Goal: Check status

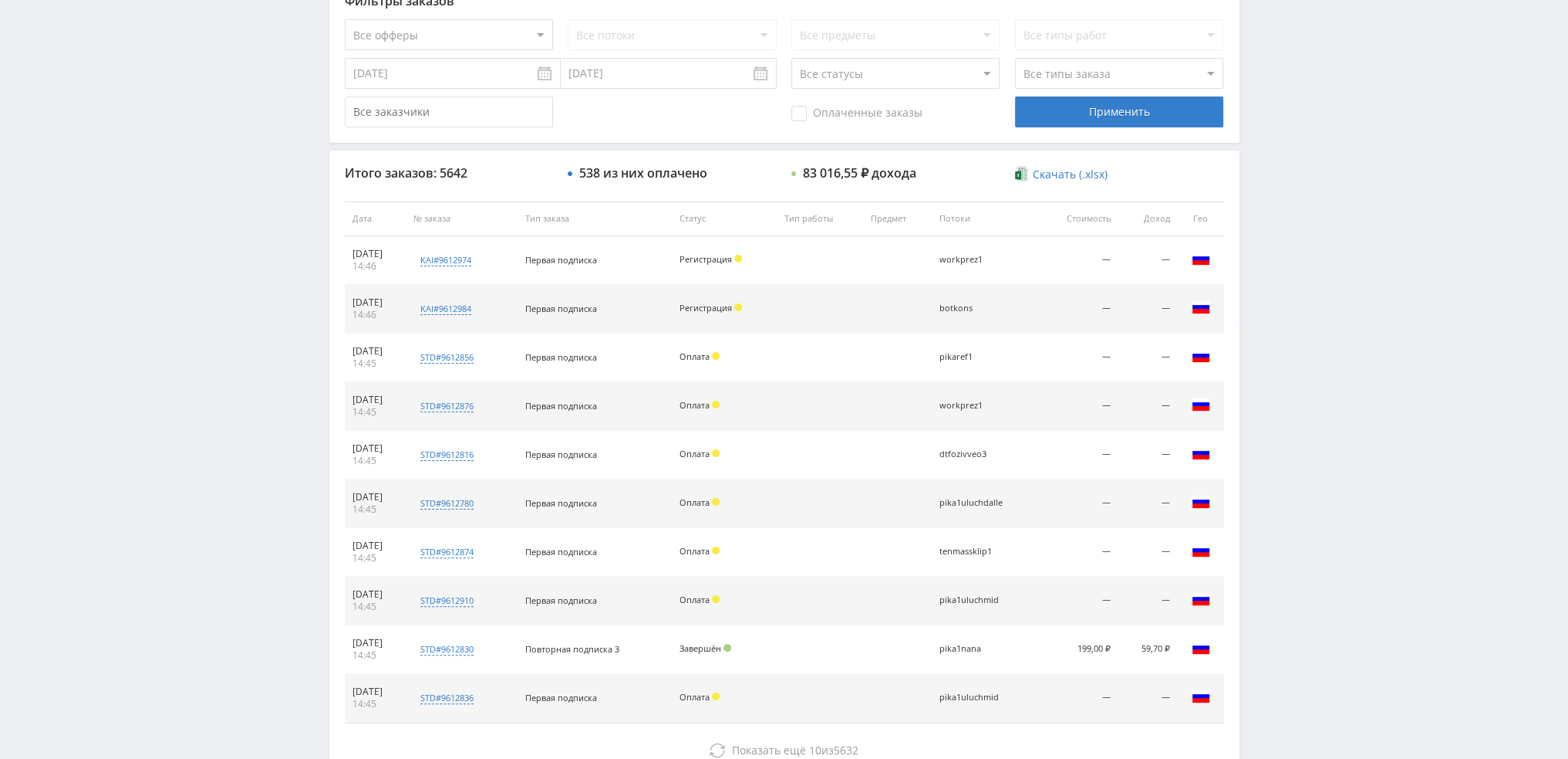
scroll to position [534, 0]
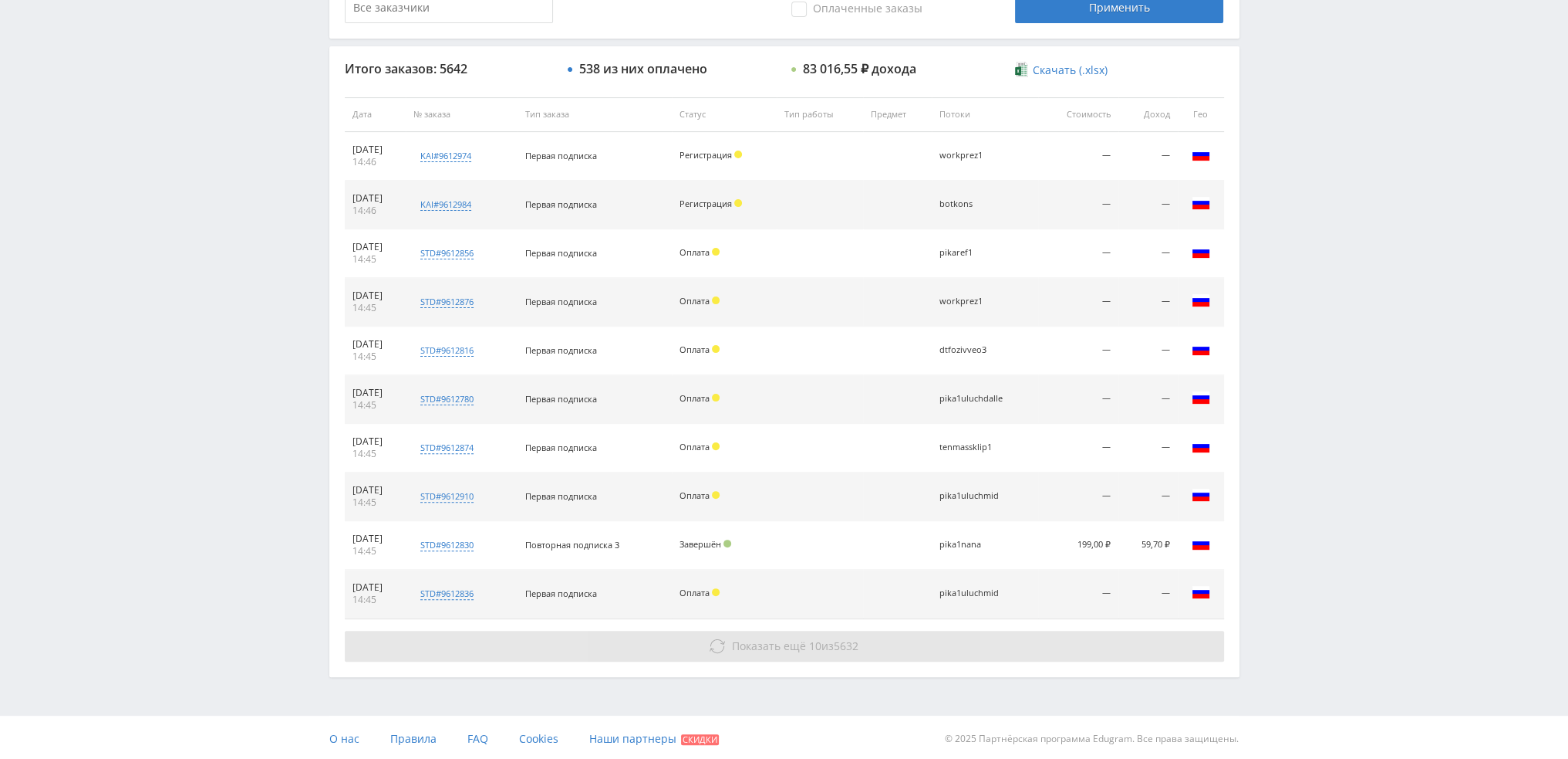
click at [858, 634] on button "Показать ещё 10 из 5632" at bounding box center [784, 646] width 880 height 31
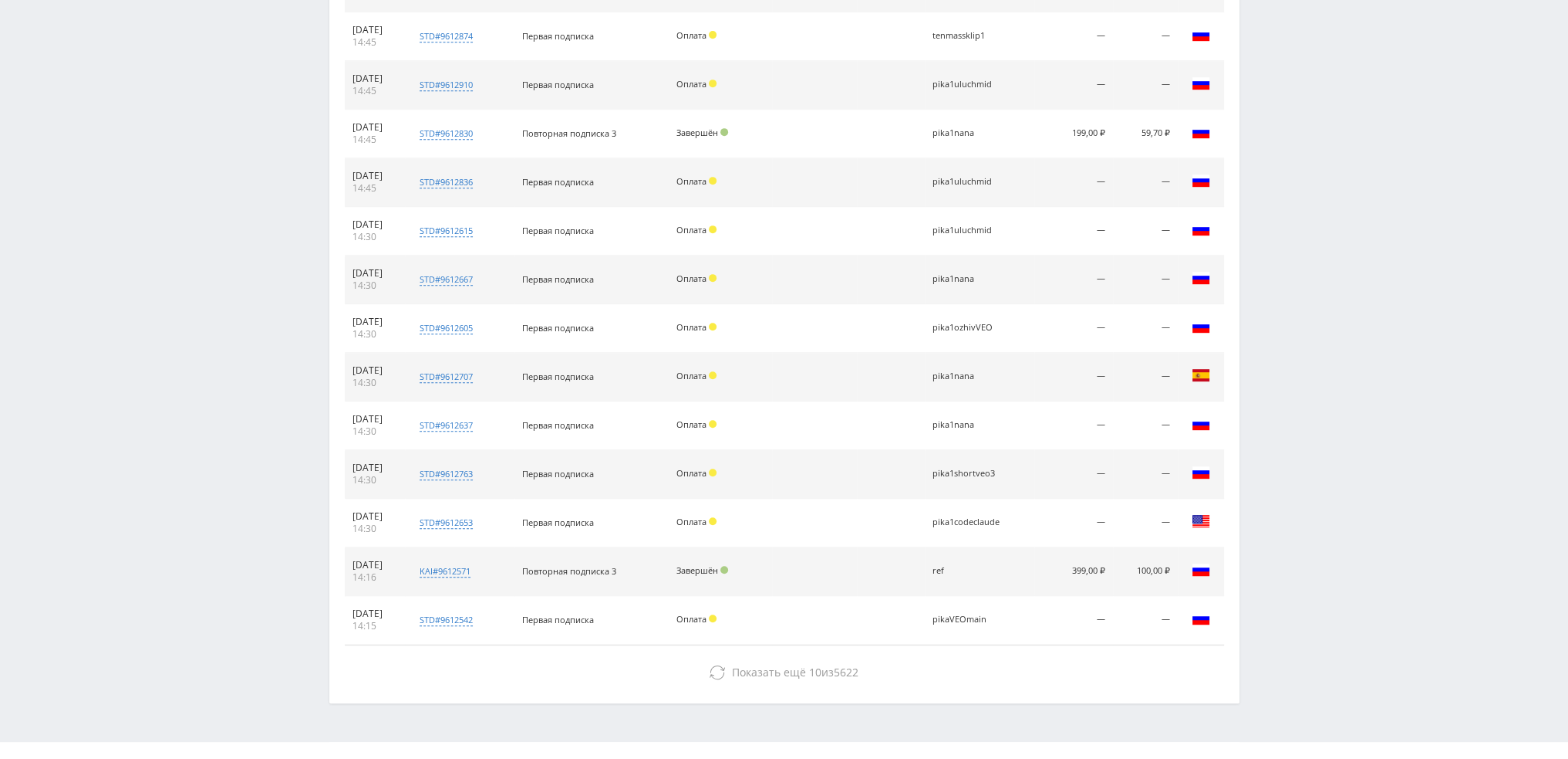
scroll to position [971, 0]
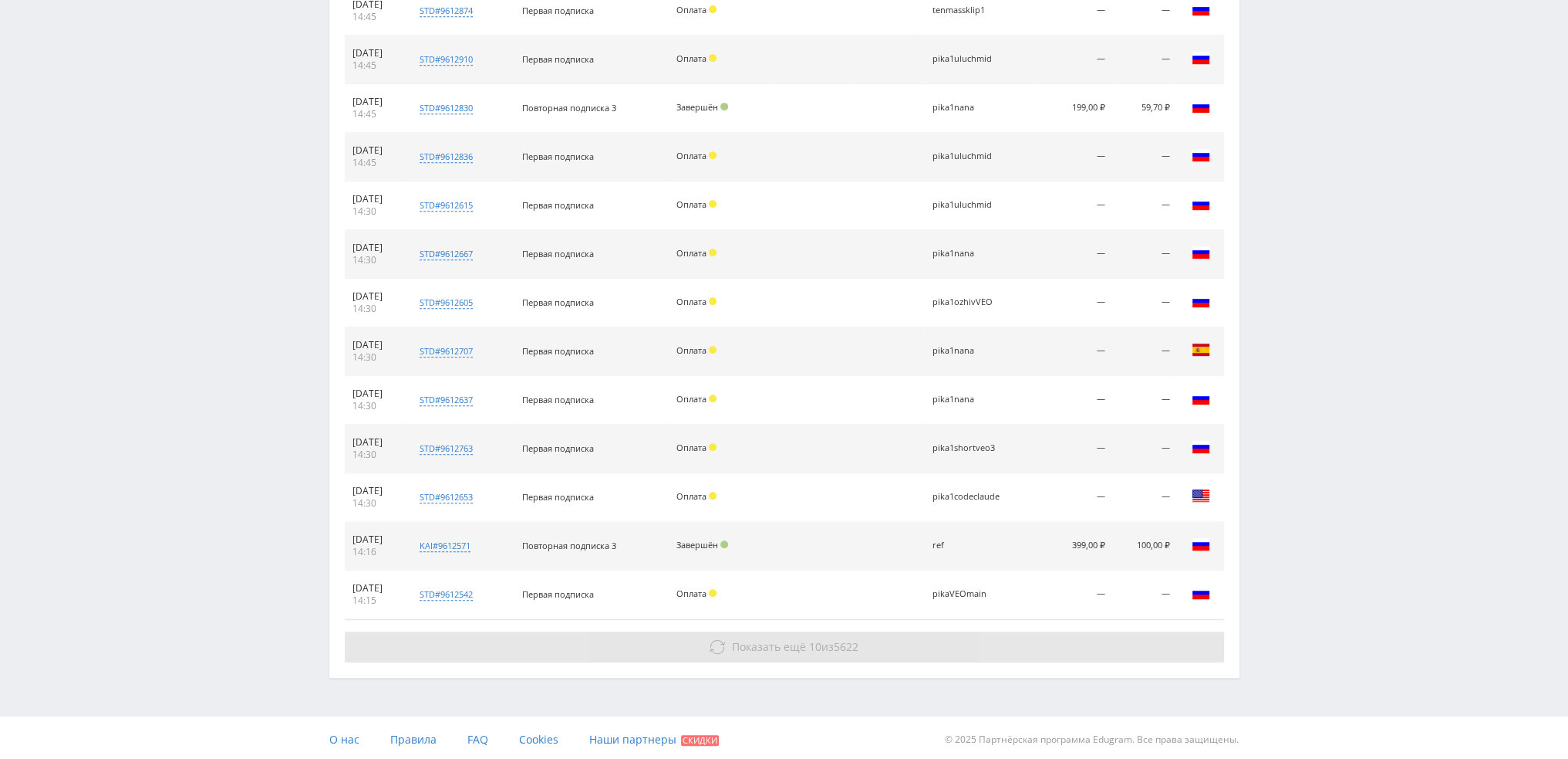
click at [924, 635] on button "Показать ещё 10 из 5622" at bounding box center [784, 647] width 880 height 31
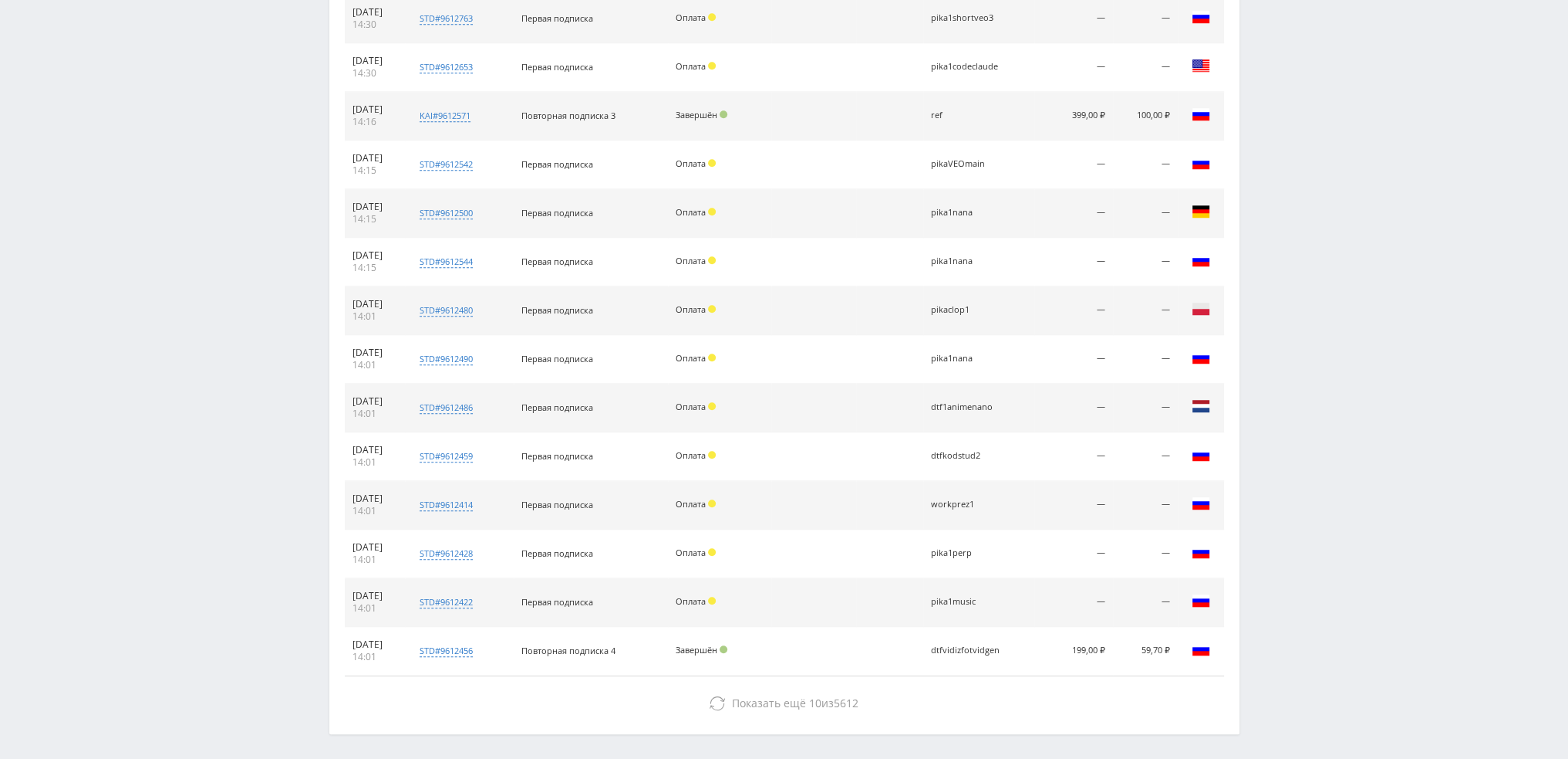
scroll to position [1456, 0]
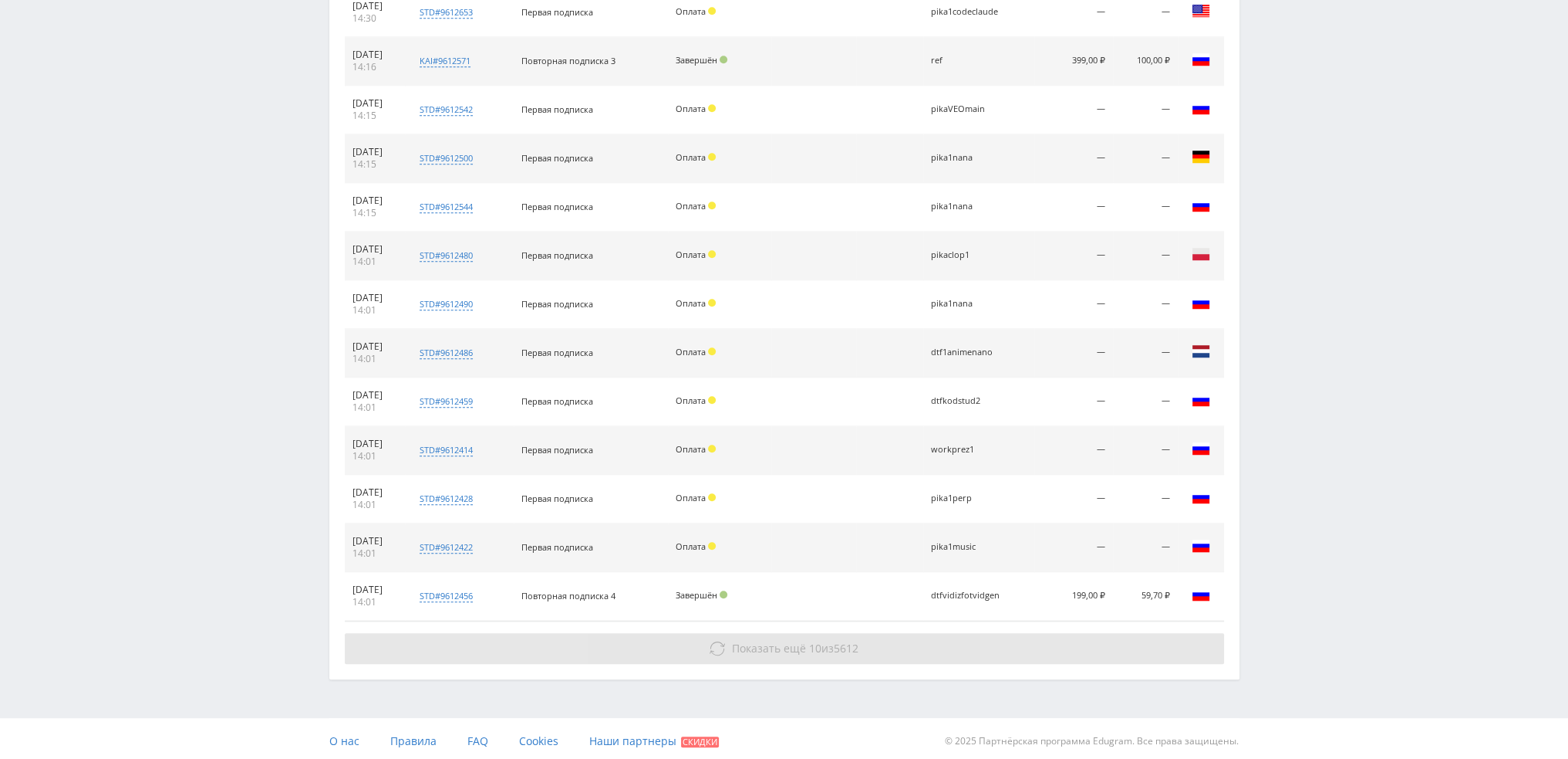
click at [971, 641] on button "Показать ещё 10 из 5612" at bounding box center [784, 648] width 880 height 31
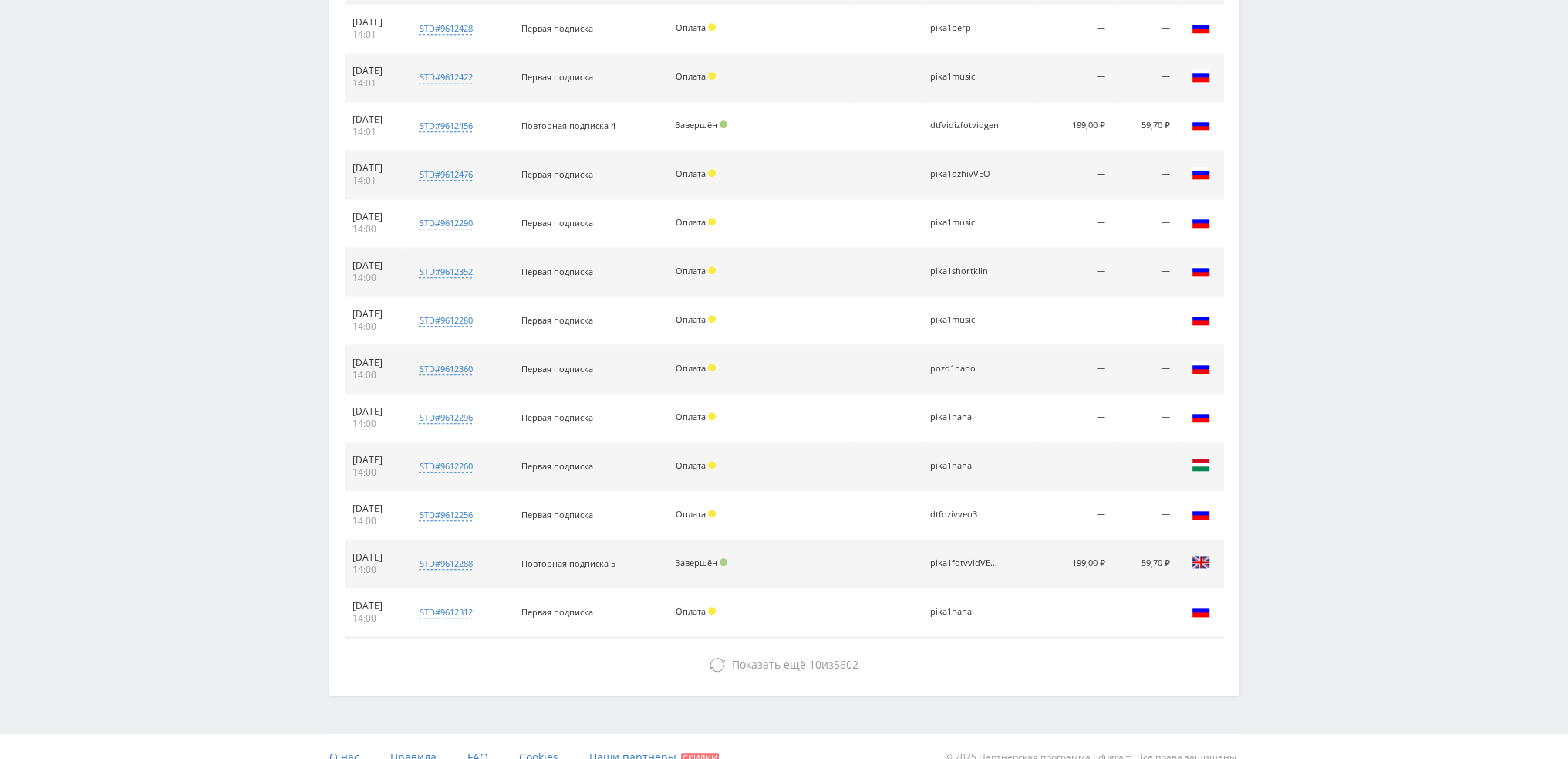
scroll to position [1940, 0]
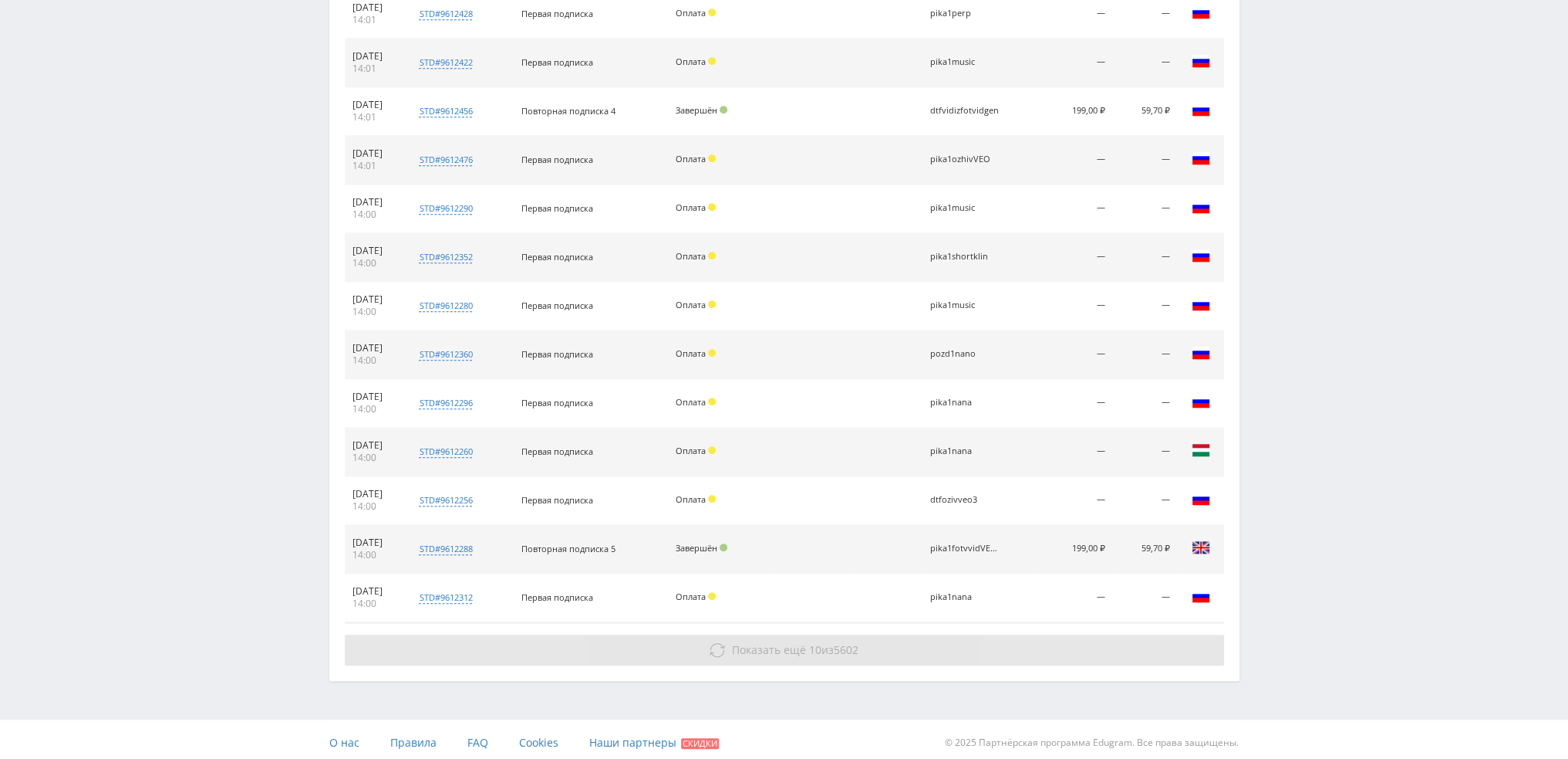
click at [994, 635] on button "Показать ещё 10 из 5602" at bounding box center [784, 650] width 880 height 31
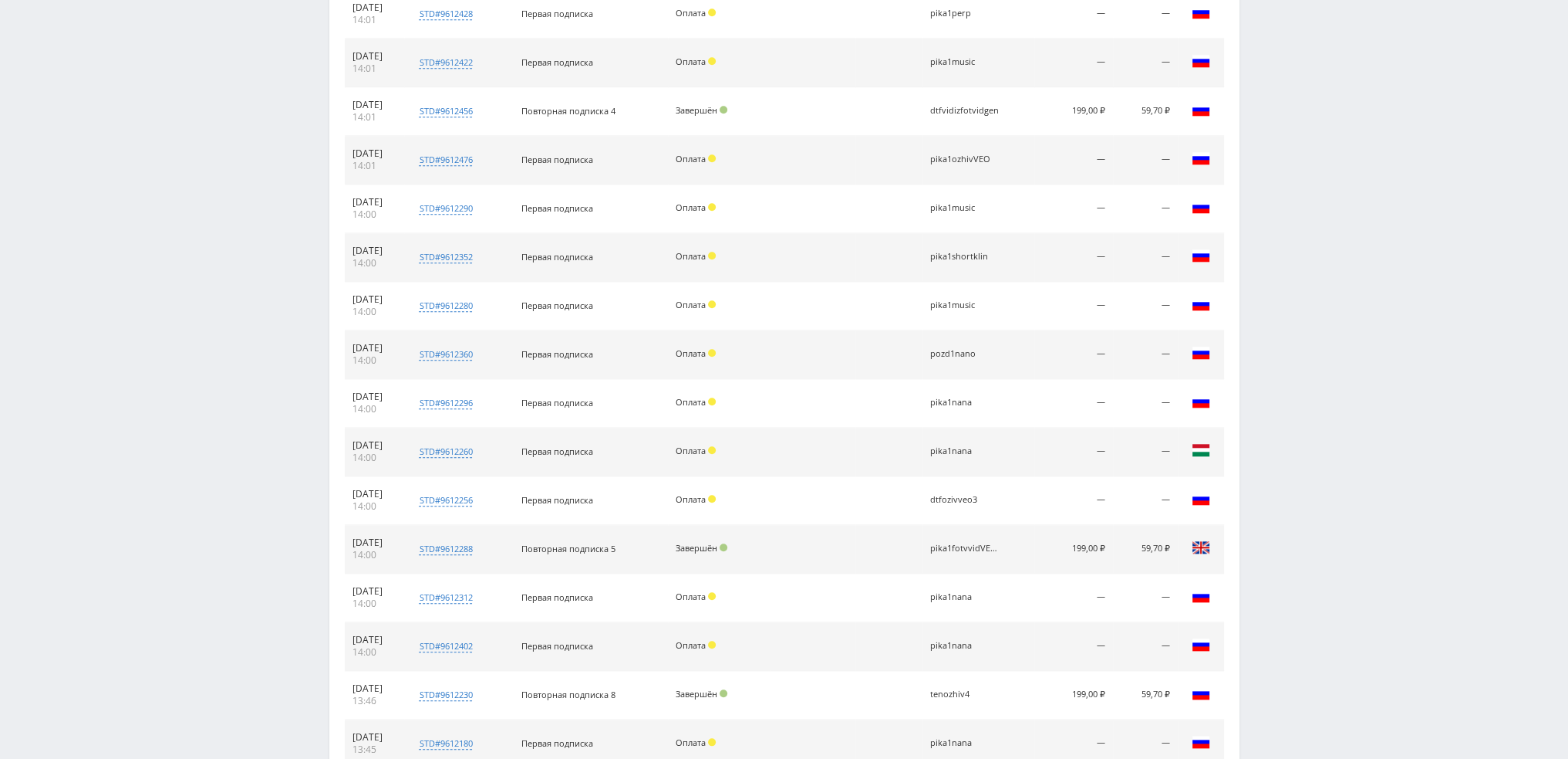
scroll to position [2279, 0]
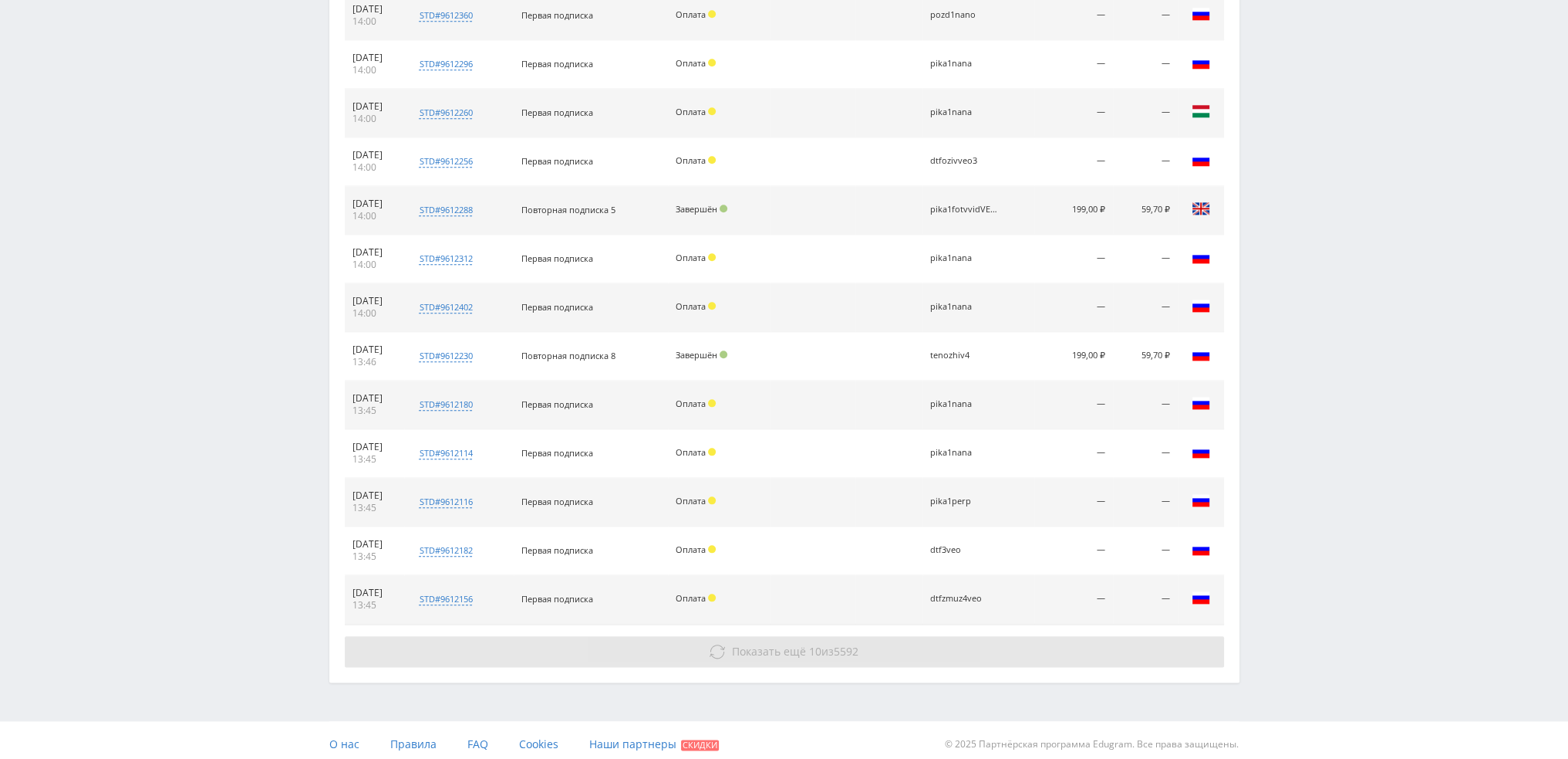
click at [1000, 638] on button "Показать ещё 10 из 5592" at bounding box center [784, 652] width 880 height 31
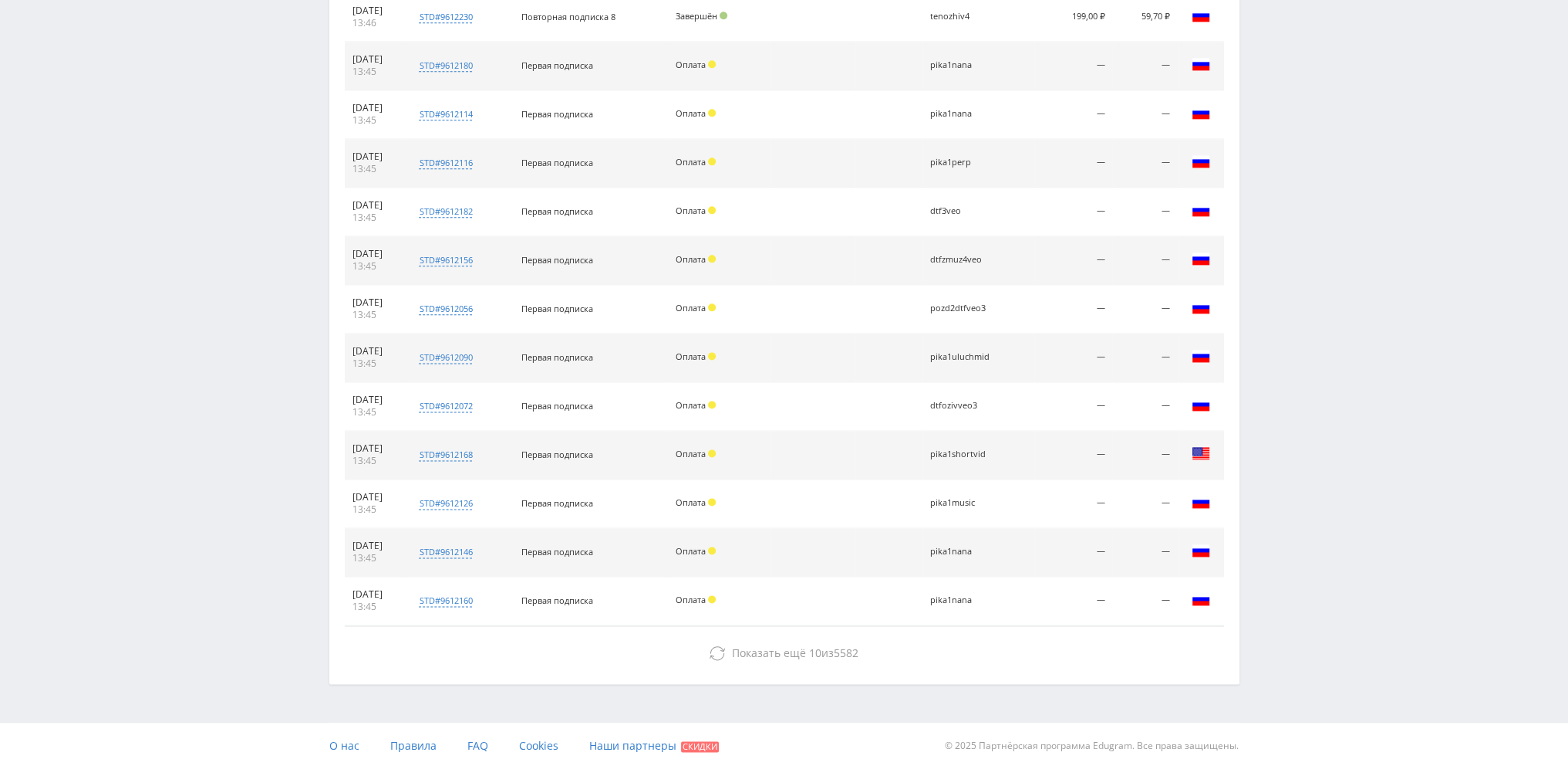
scroll to position [2618, 0]
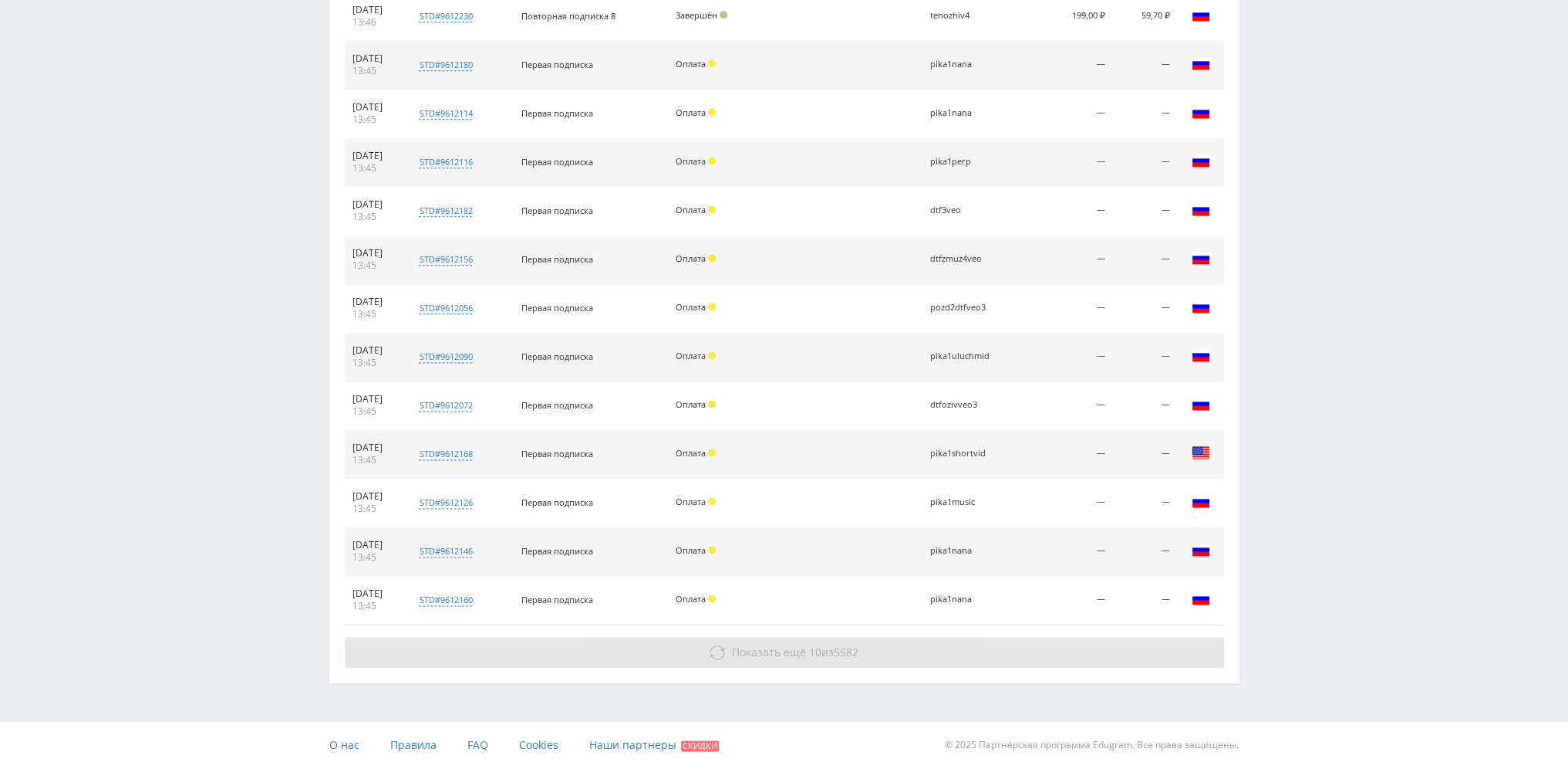
click at [980, 646] on button "Показать ещё 10 из 5582" at bounding box center [784, 653] width 880 height 31
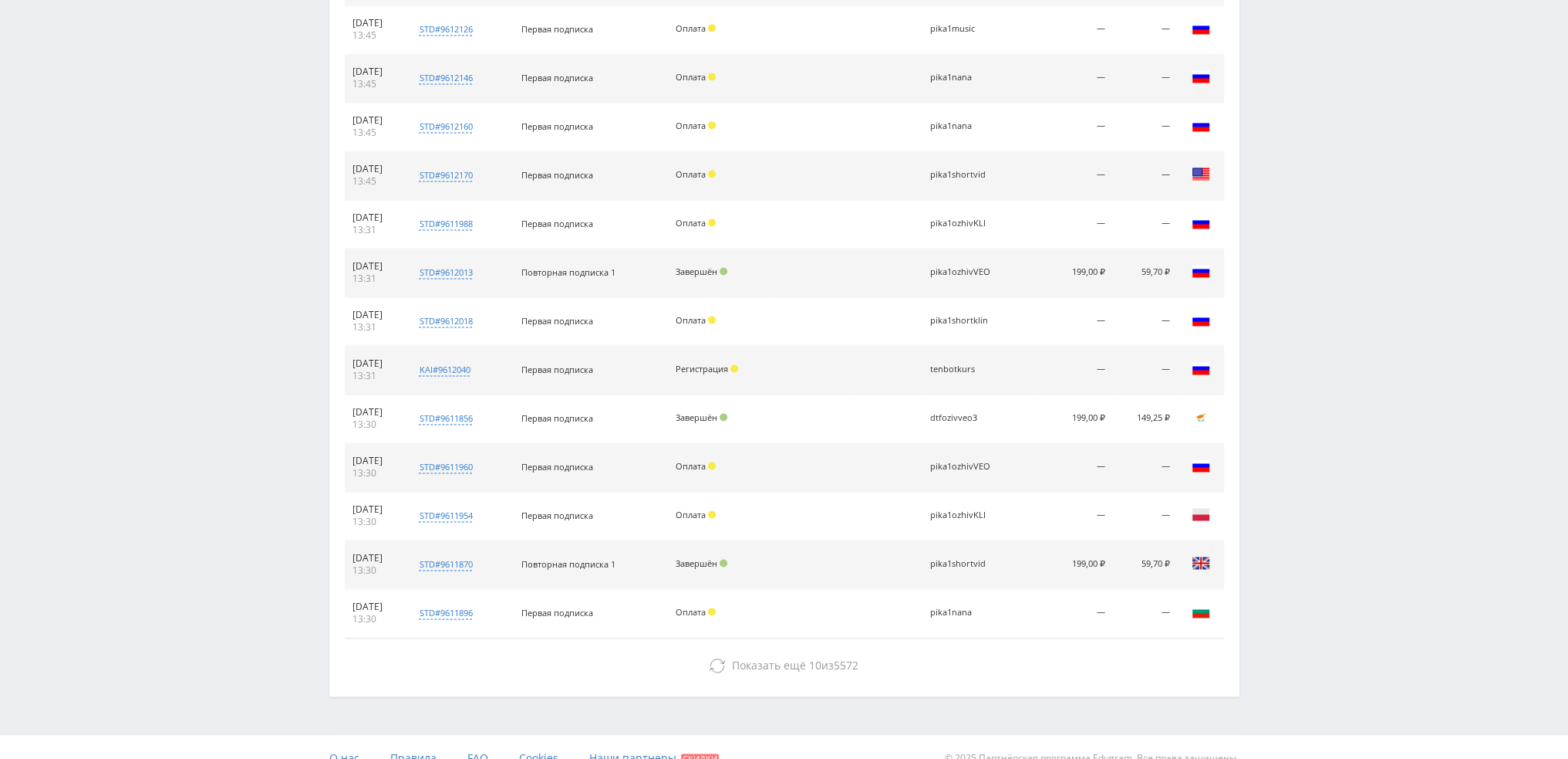
scroll to position [3103, 0]
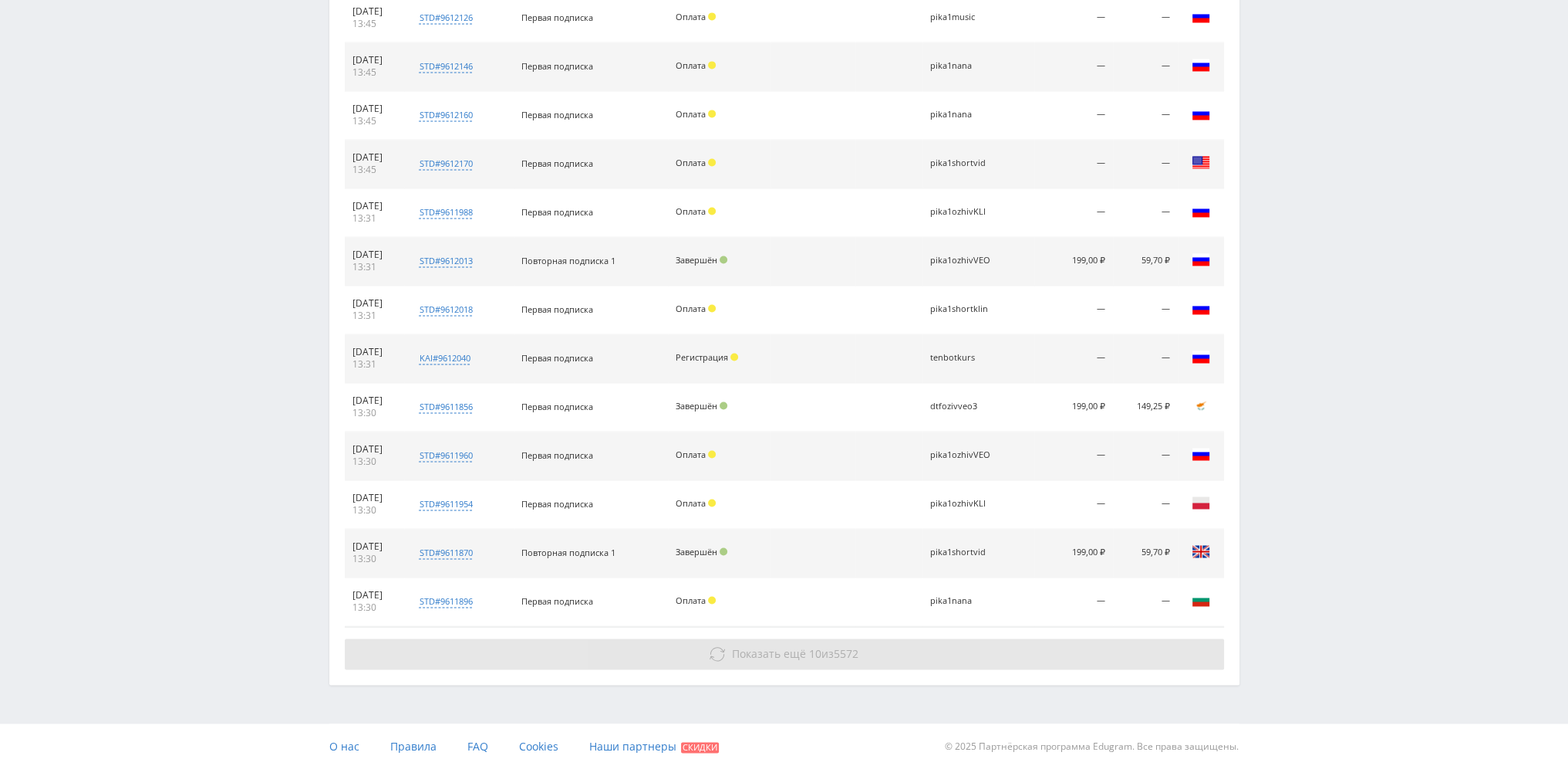
click at [885, 650] on button "Показать ещё 10 из 5572" at bounding box center [784, 653] width 880 height 31
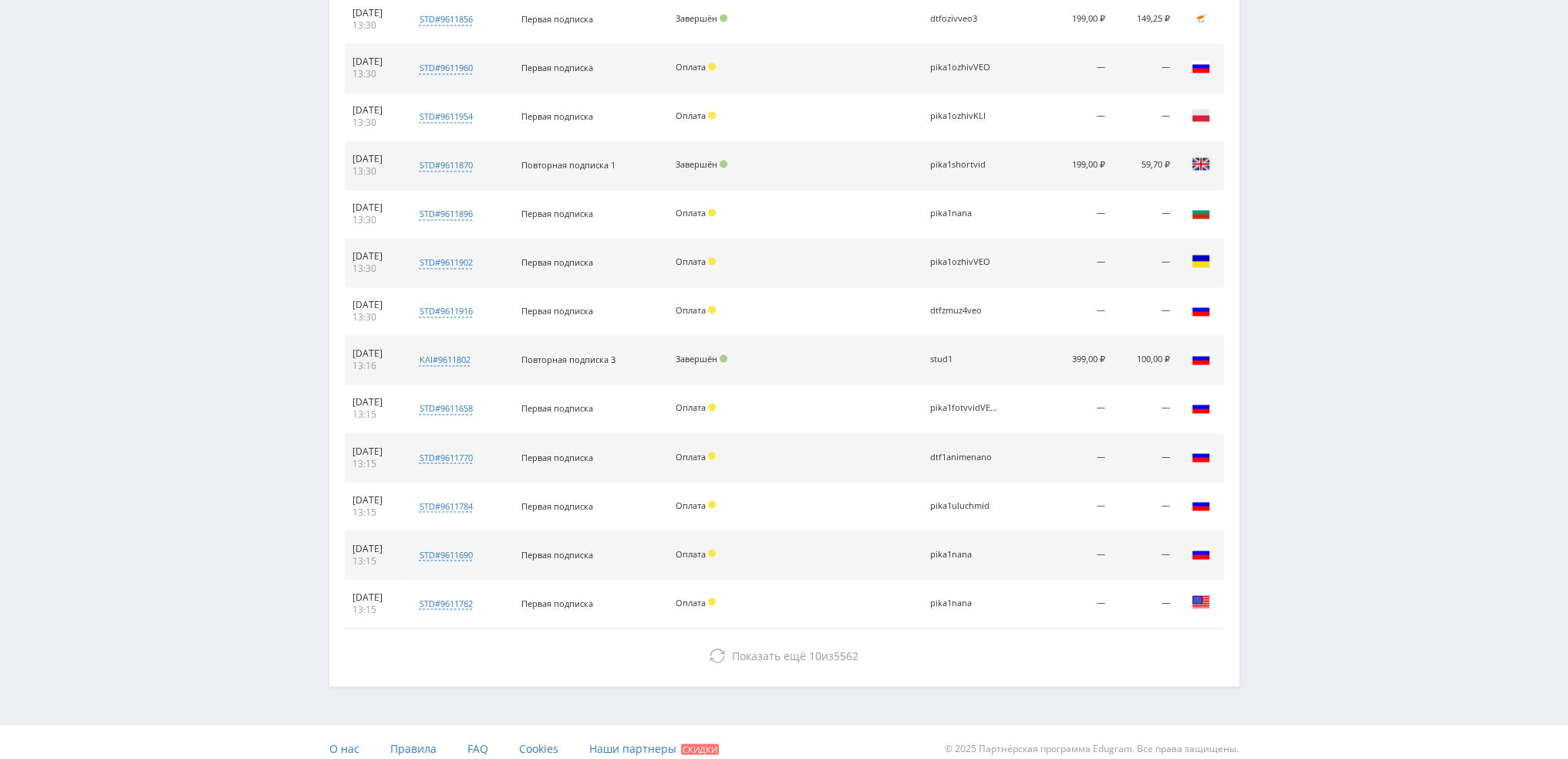
scroll to position [3491, 0]
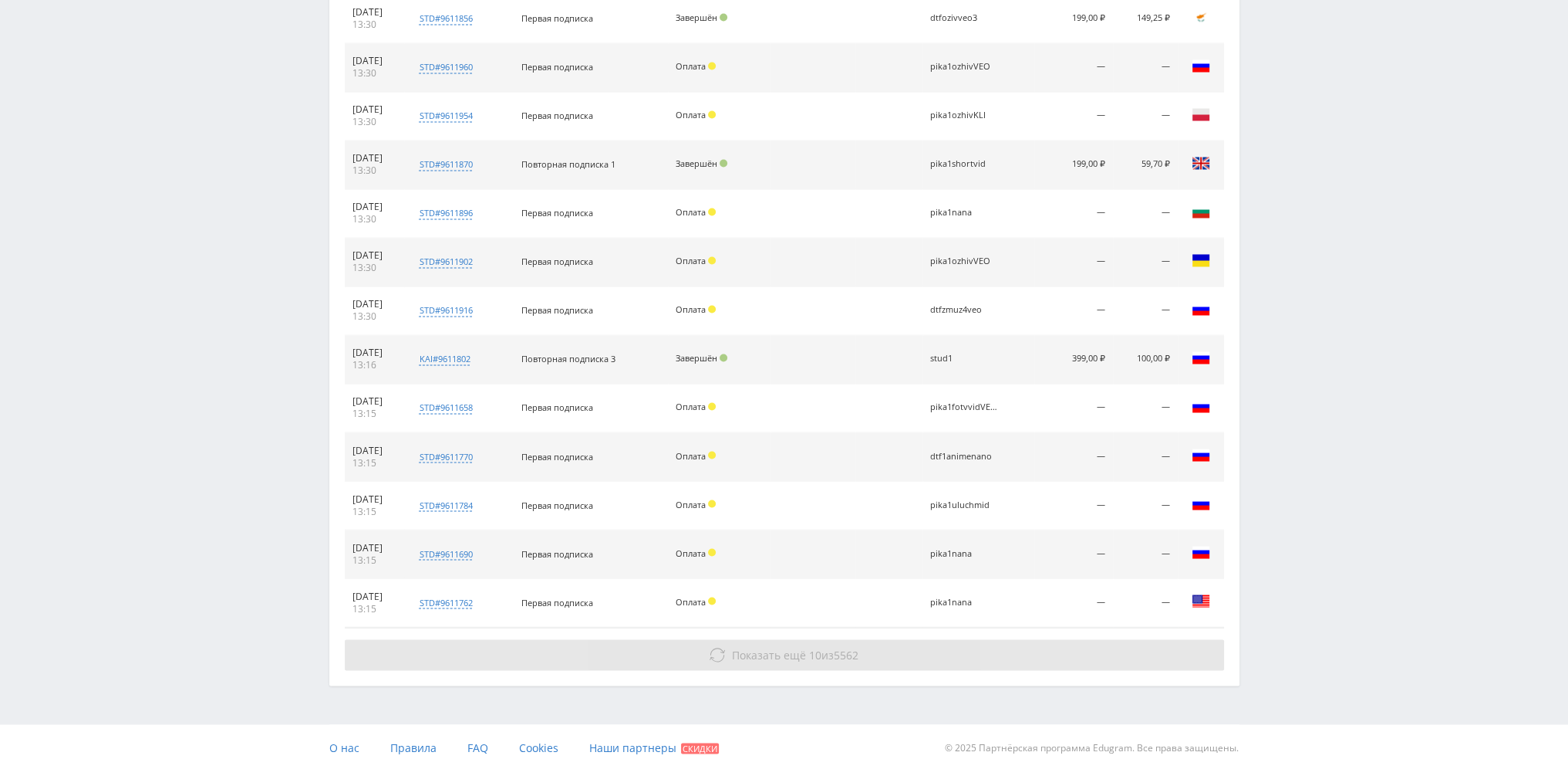
click at [903, 644] on button "Показать ещё 10 из 5562" at bounding box center [784, 654] width 880 height 31
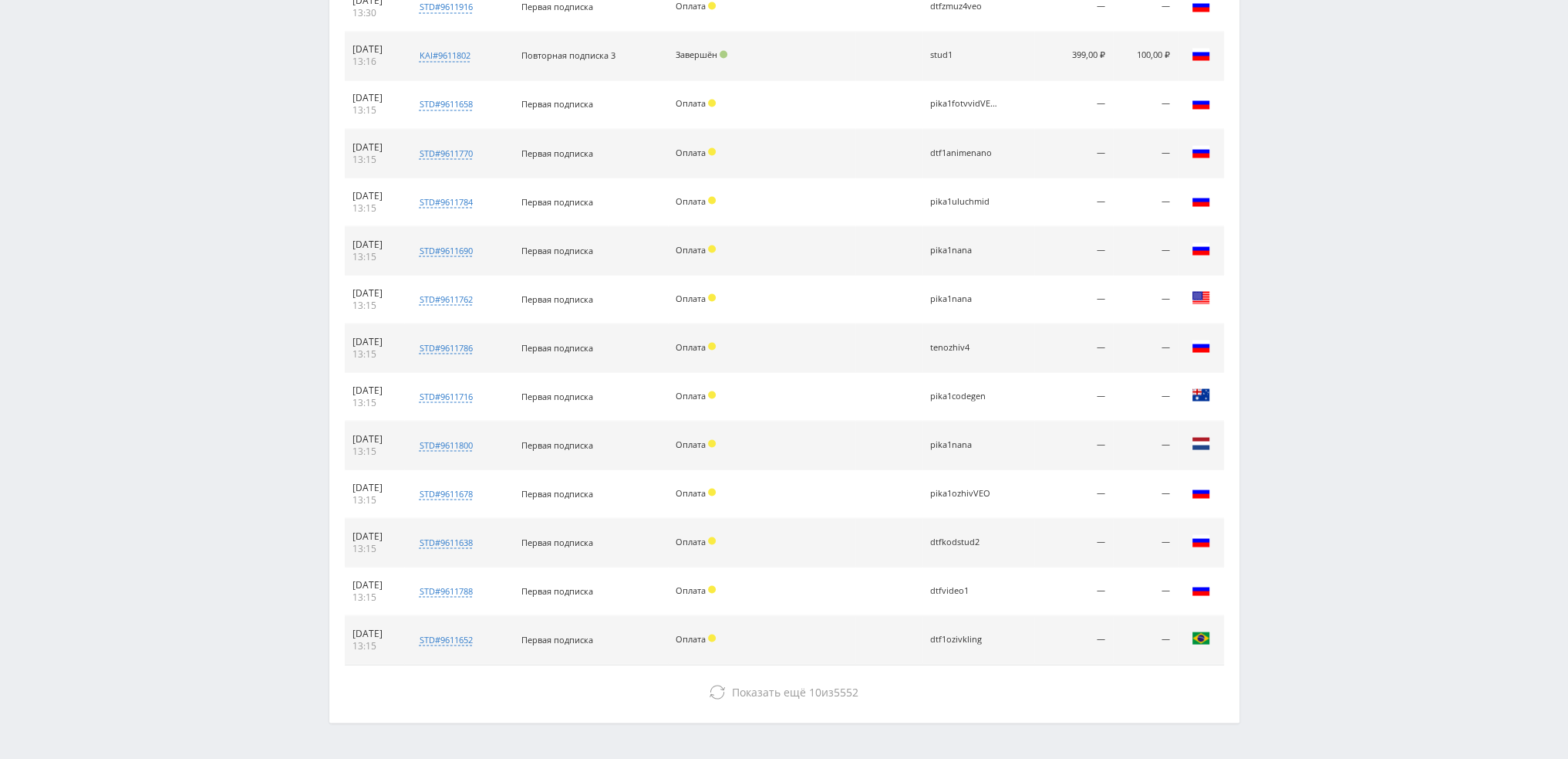
scroll to position [3830, 0]
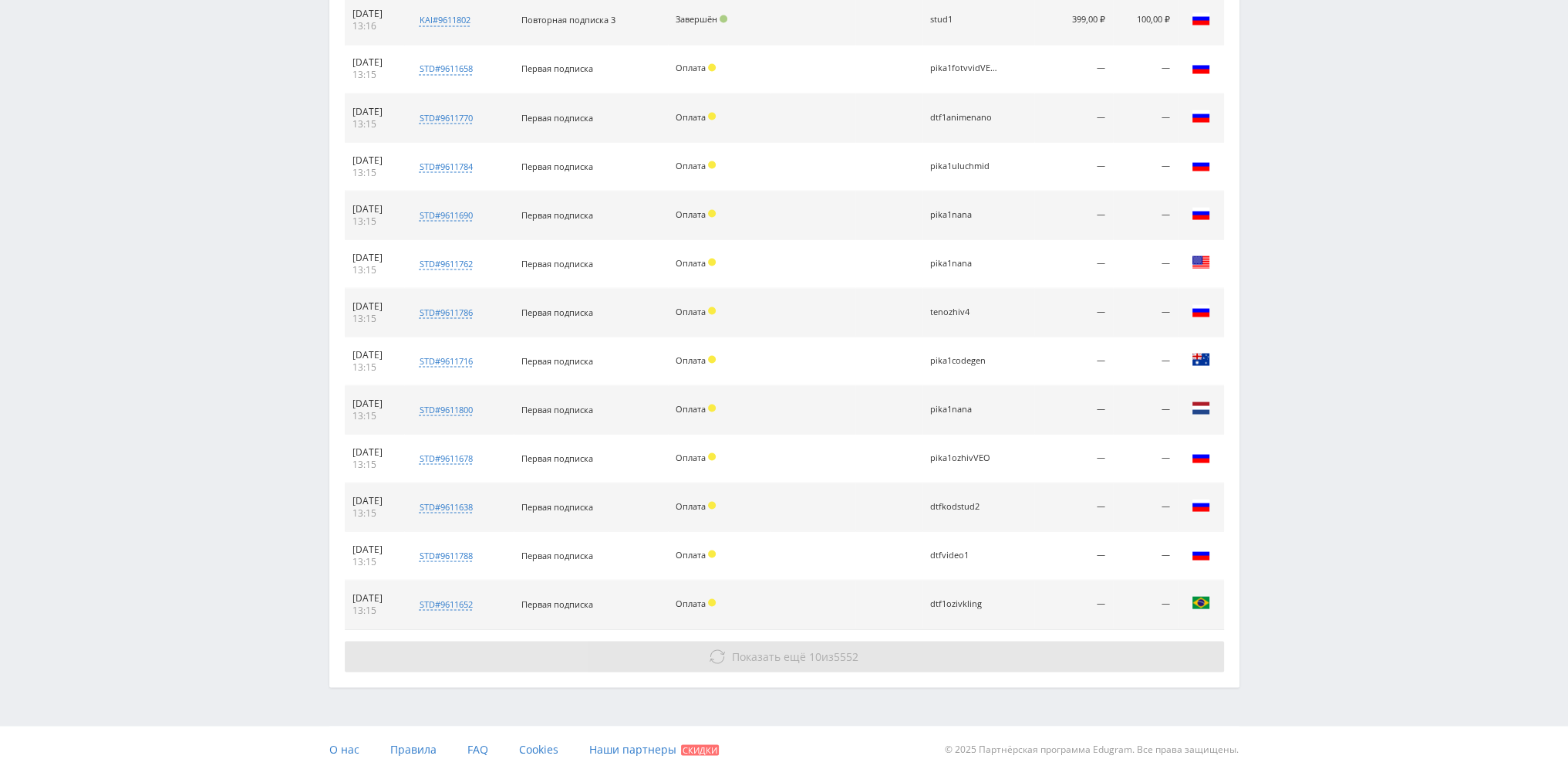
click at [900, 640] on button "Показать ещё 10 из 5552" at bounding box center [784, 656] width 880 height 31
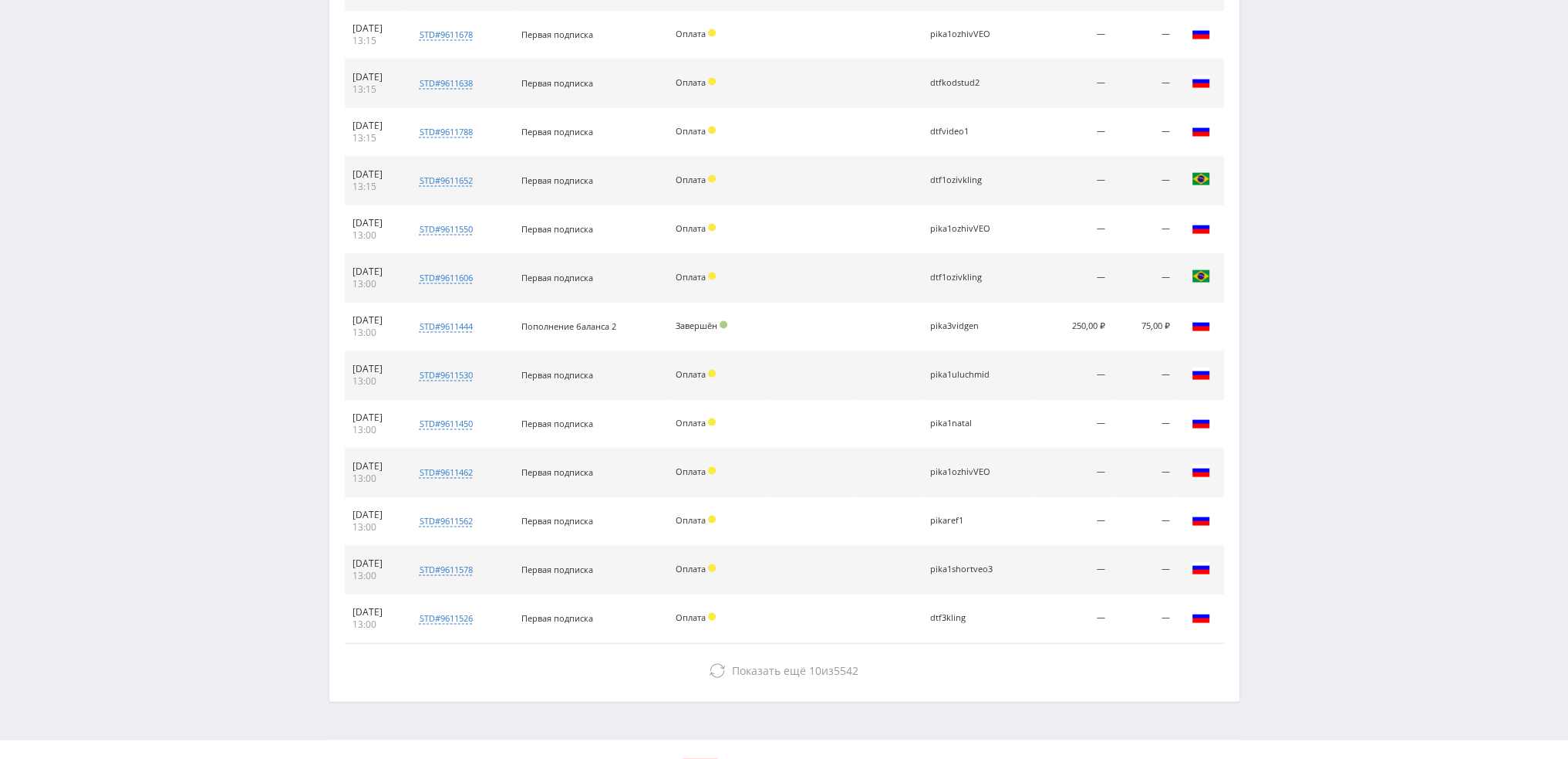
scroll to position [4266, 0]
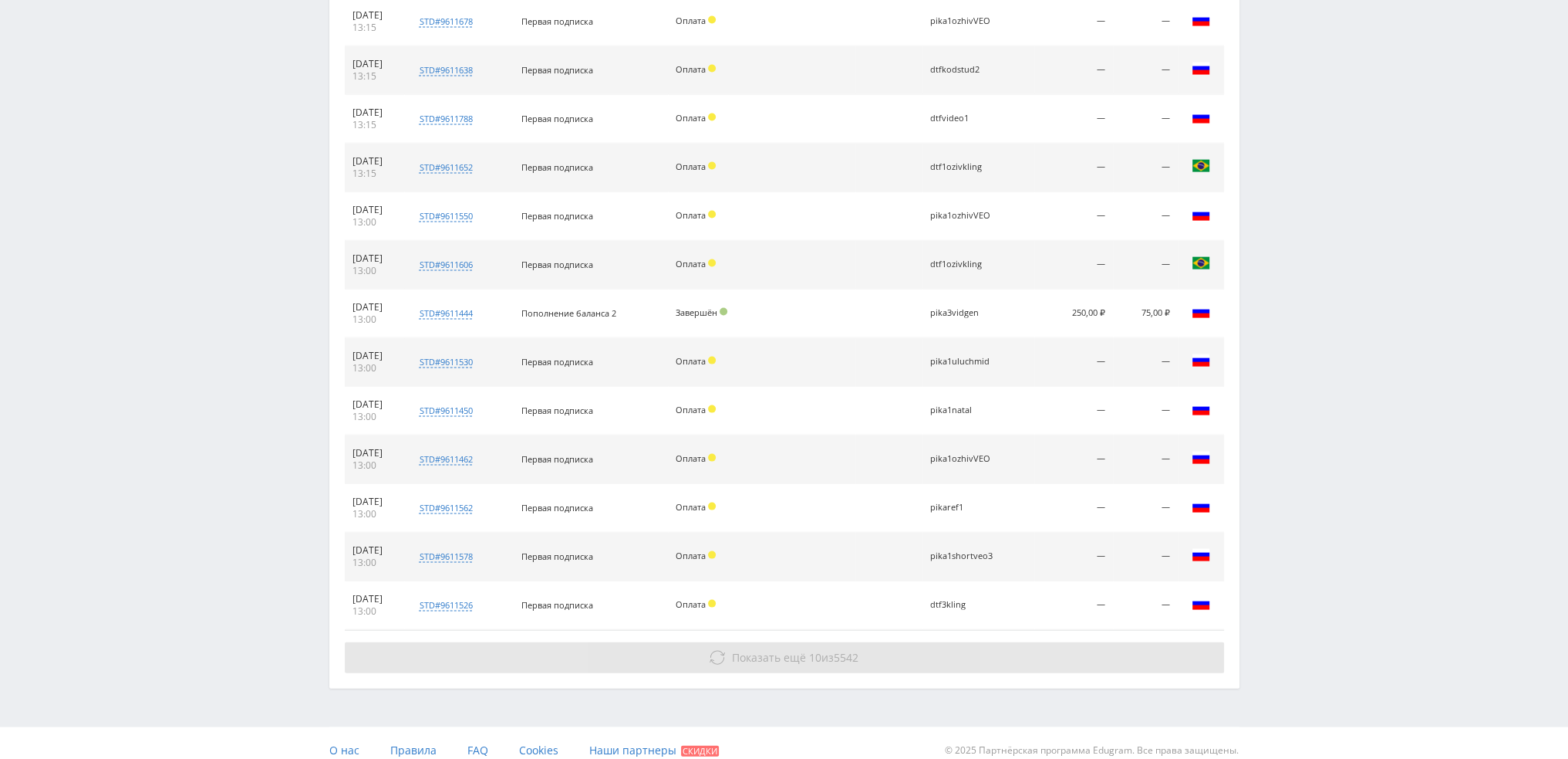
click at [892, 644] on button "Показать ещё 10 из 5542" at bounding box center [784, 657] width 880 height 31
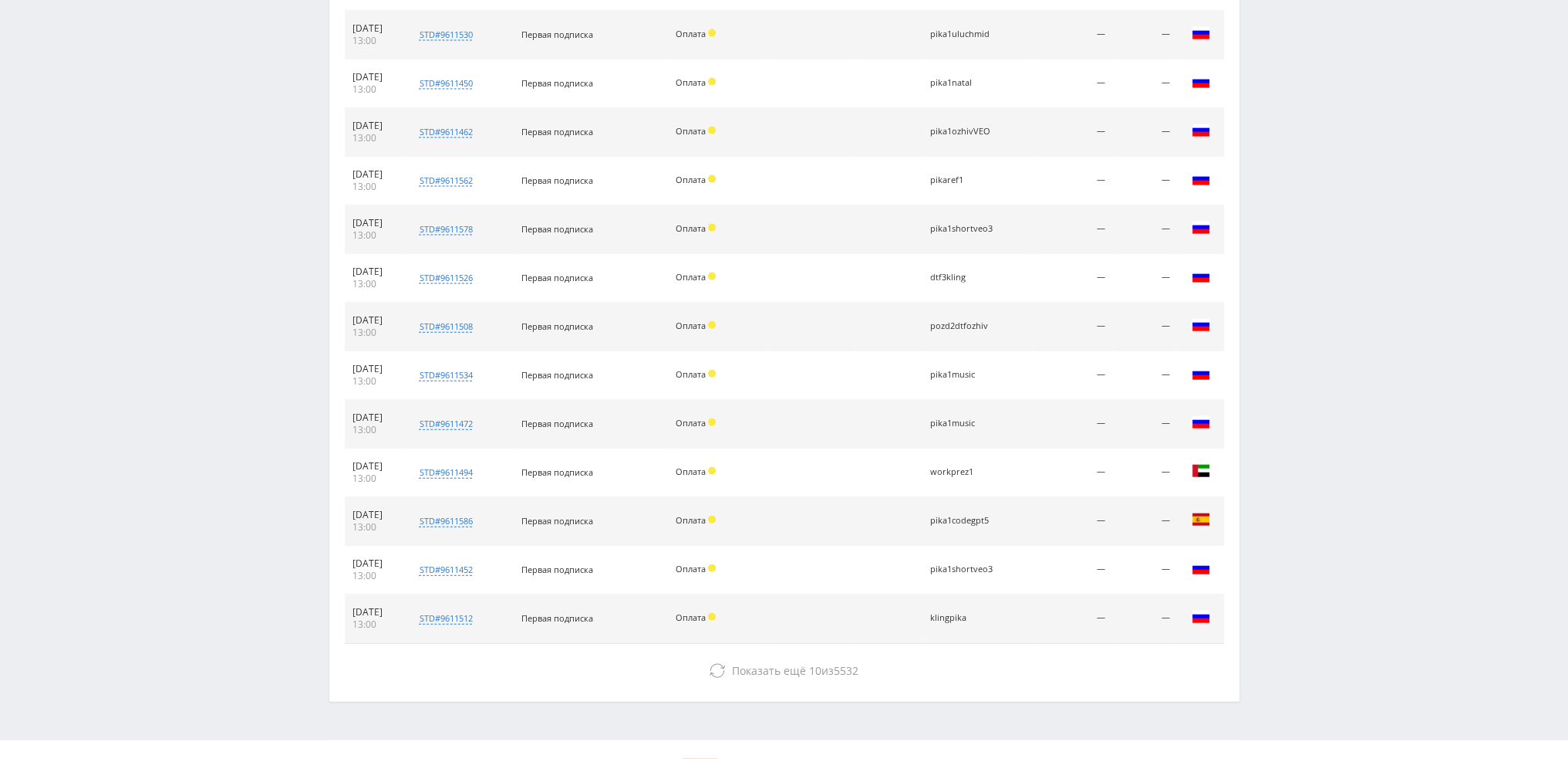
scroll to position [4606, 0]
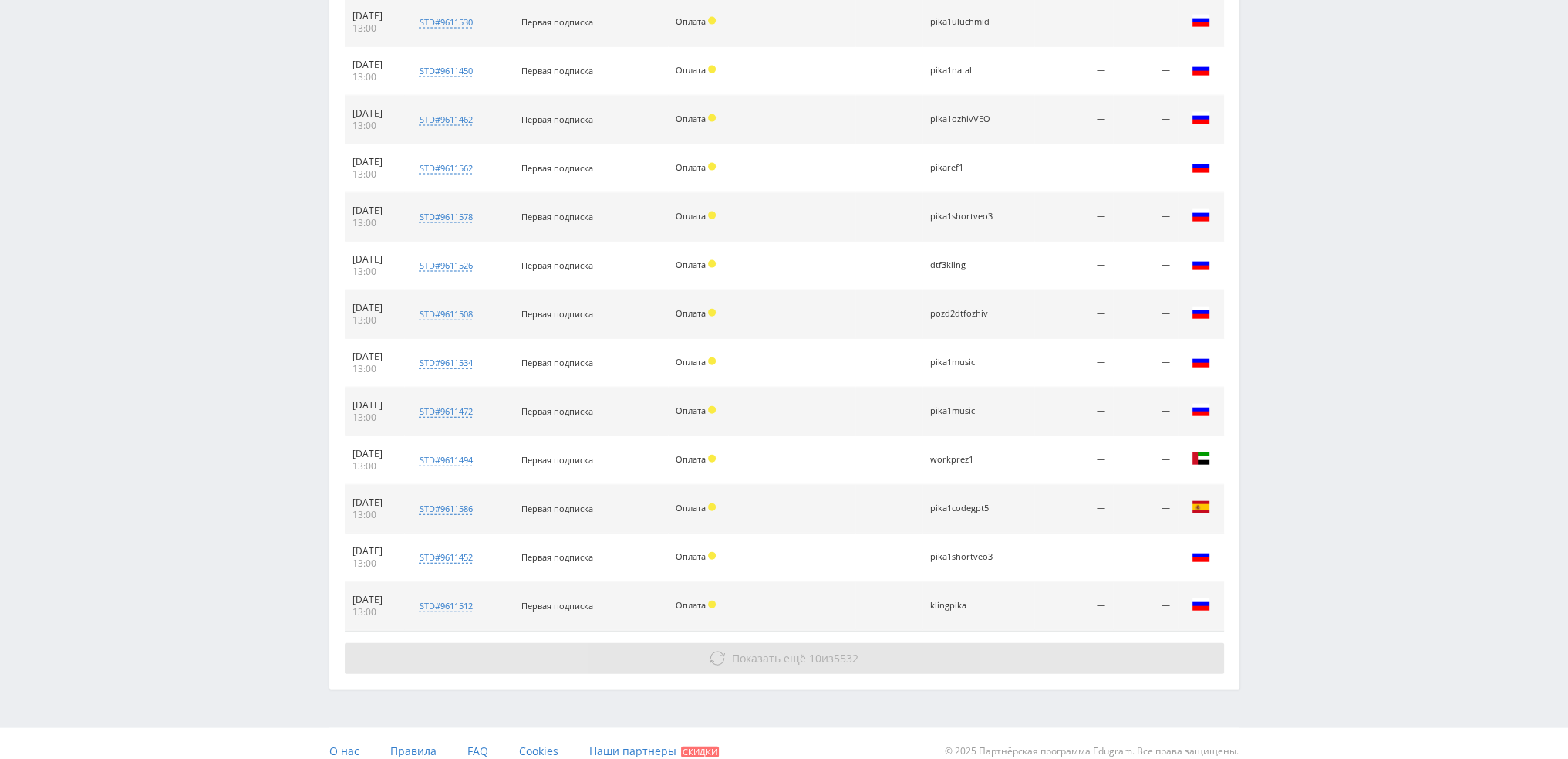
click at [896, 644] on button "Показать ещё 10 из 5532" at bounding box center [784, 658] width 880 height 31
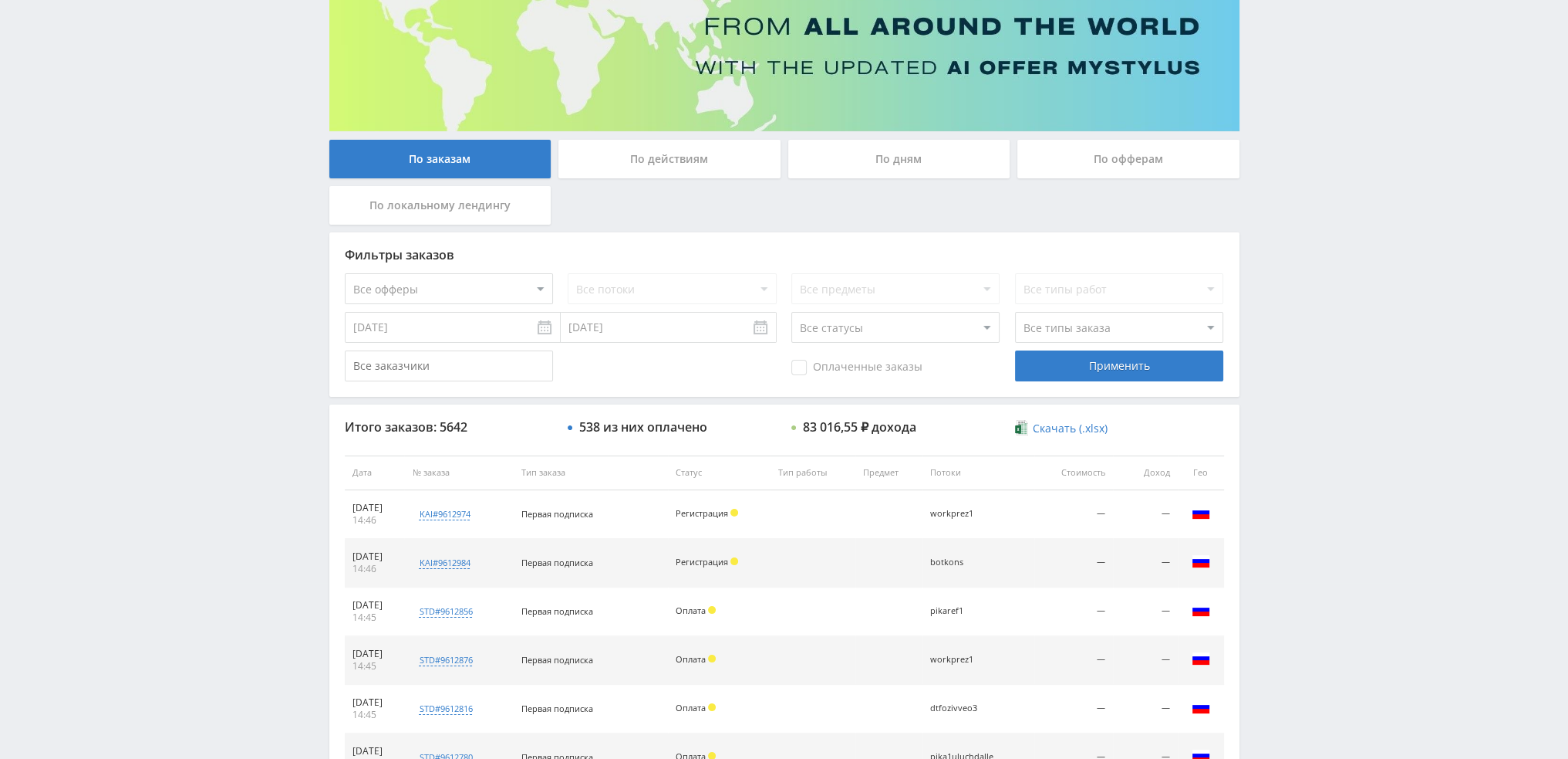
scroll to position [0, 0]
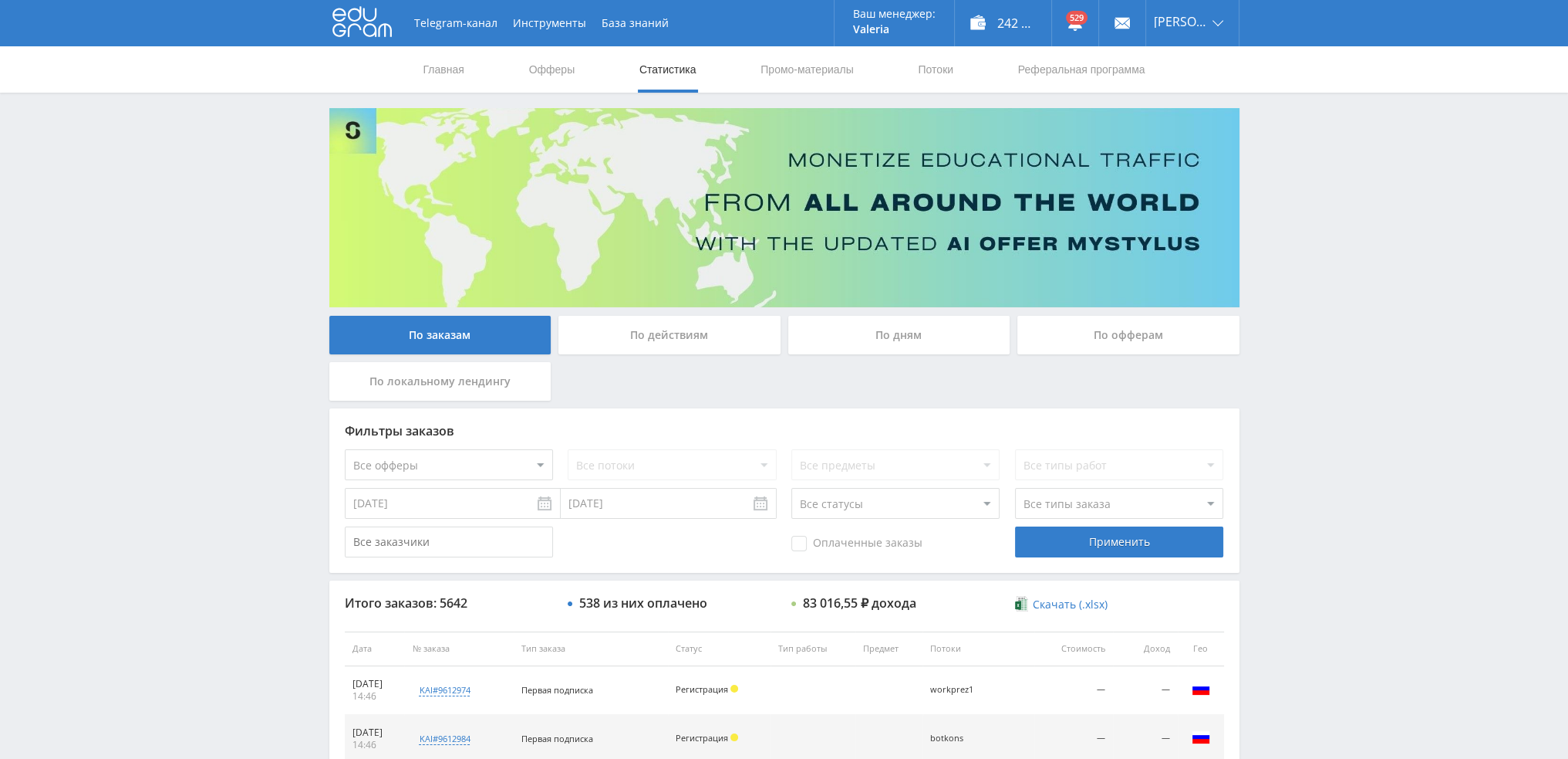
click at [903, 344] on div "По дням" at bounding box center [899, 335] width 222 height 38
click at [0, 0] on input "По дням" at bounding box center [0, 0] width 0 height 0
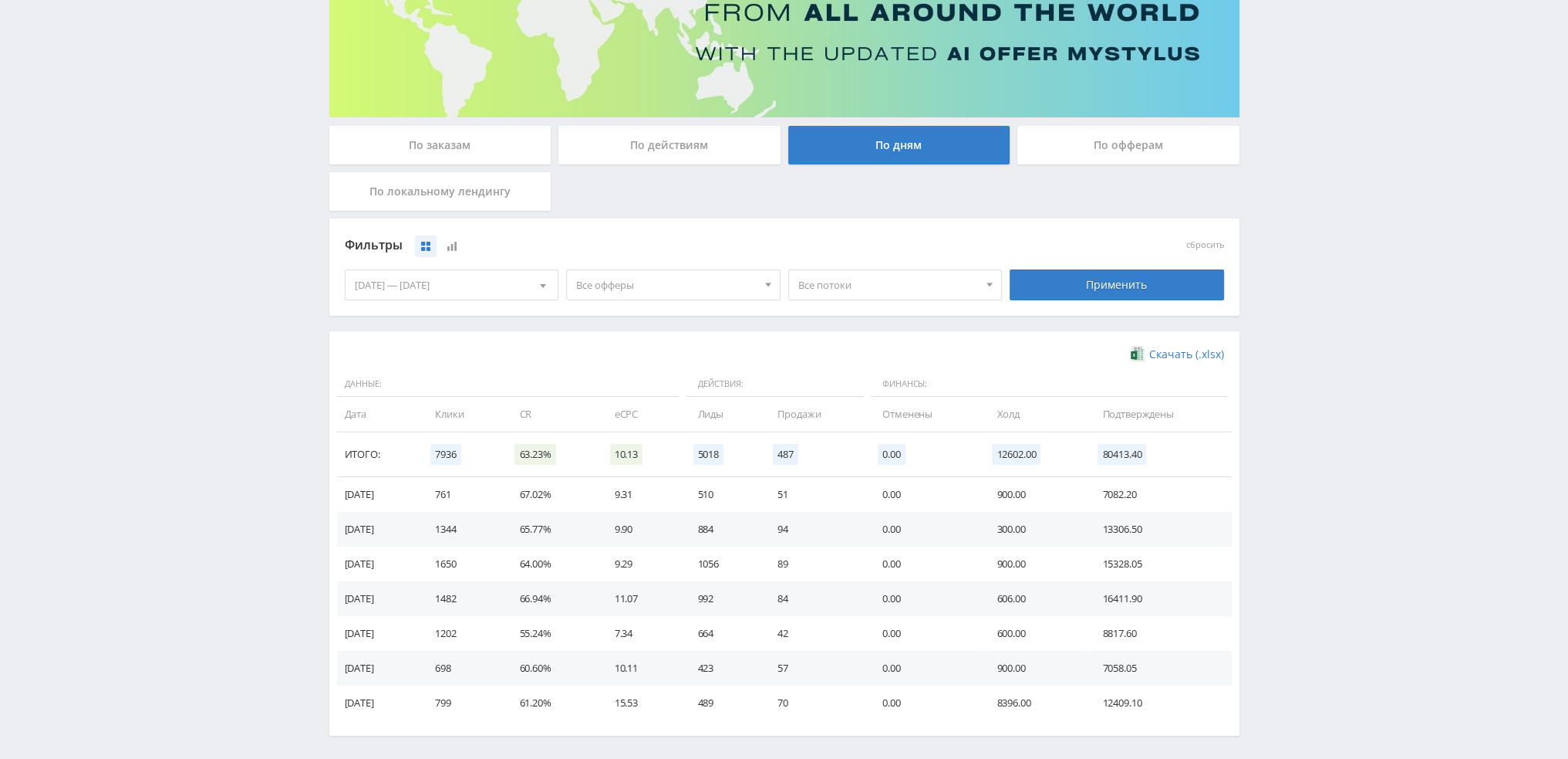
scroll to position [232, 0]
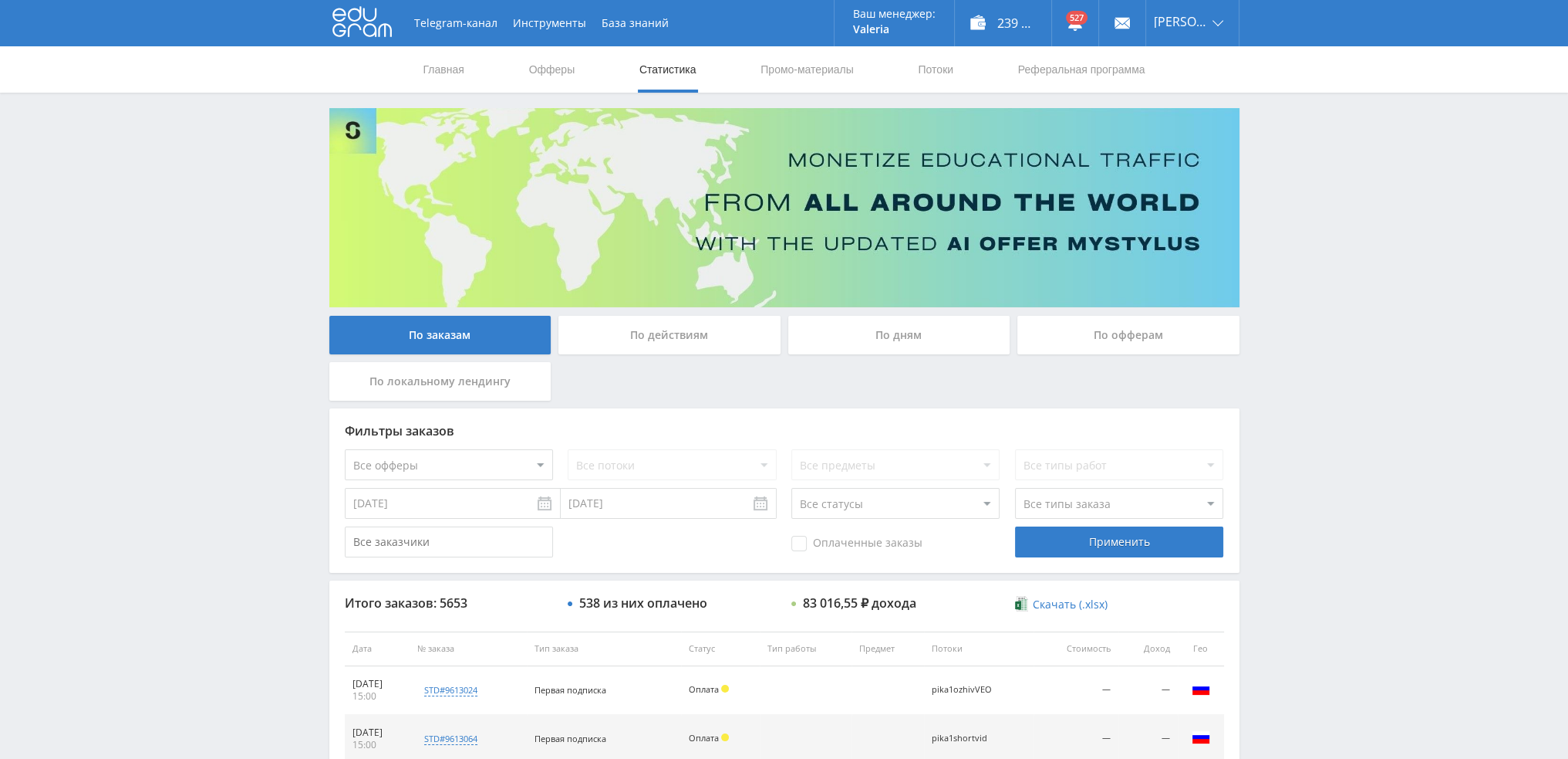
click at [864, 344] on div "По дням" at bounding box center [899, 335] width 222 height 38
click at [0, 0] on input "По дням" at bounding box center [0, 0] width 0 height 0
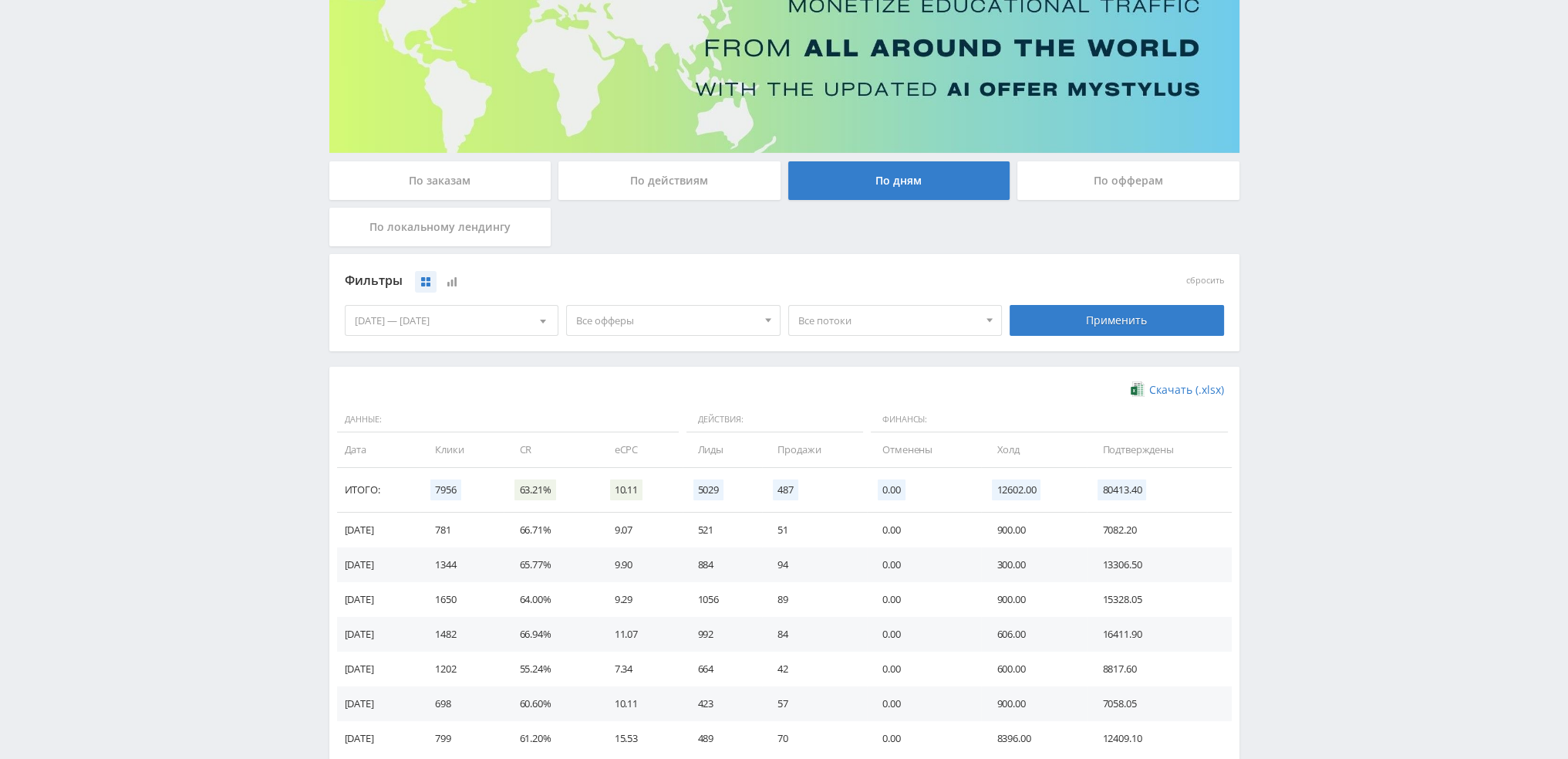
scroll to position [250, 0]
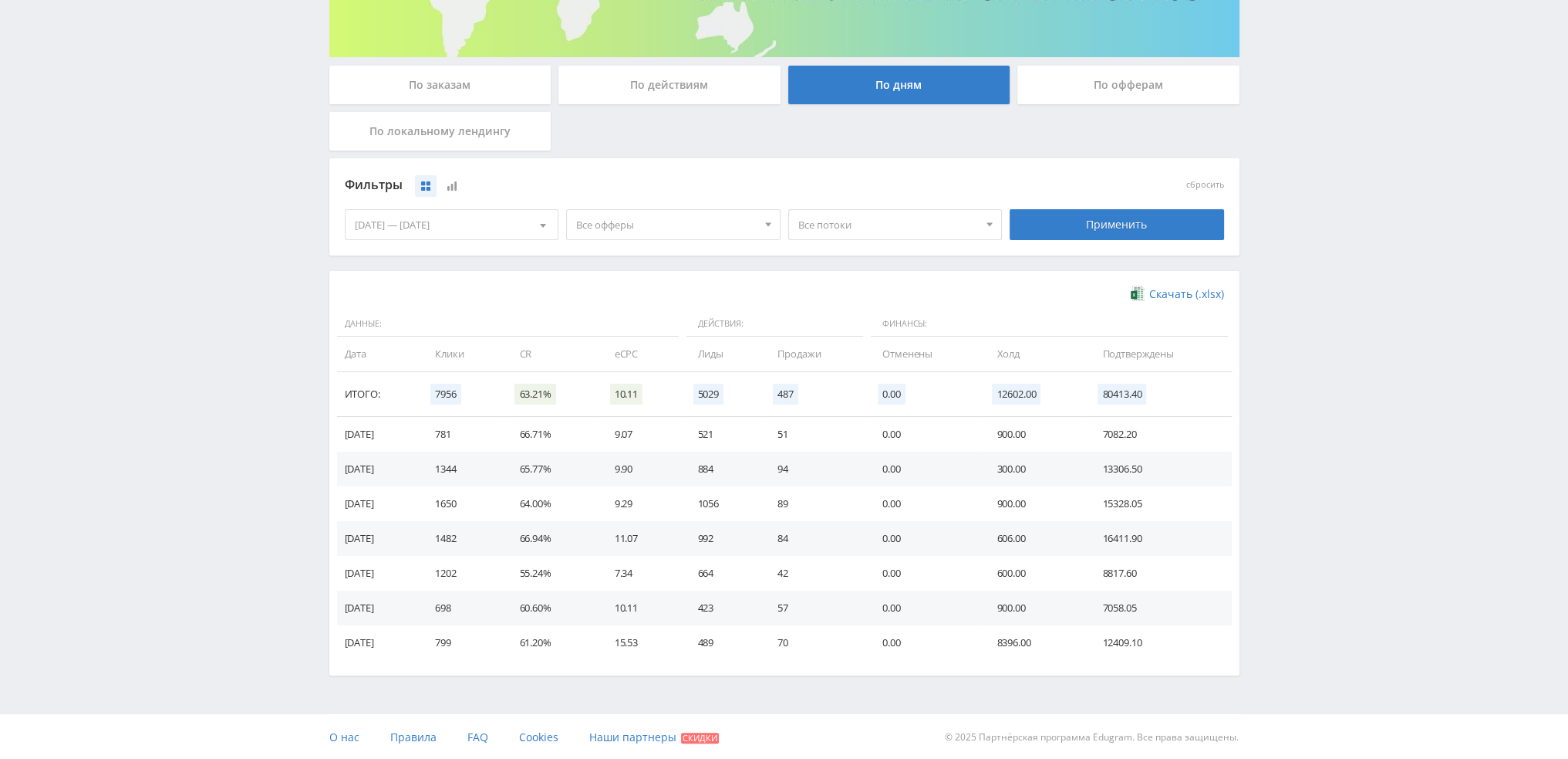
click at [655, 218] on span "Все офферы" at bounding box center [666, 224] width 181 height 29
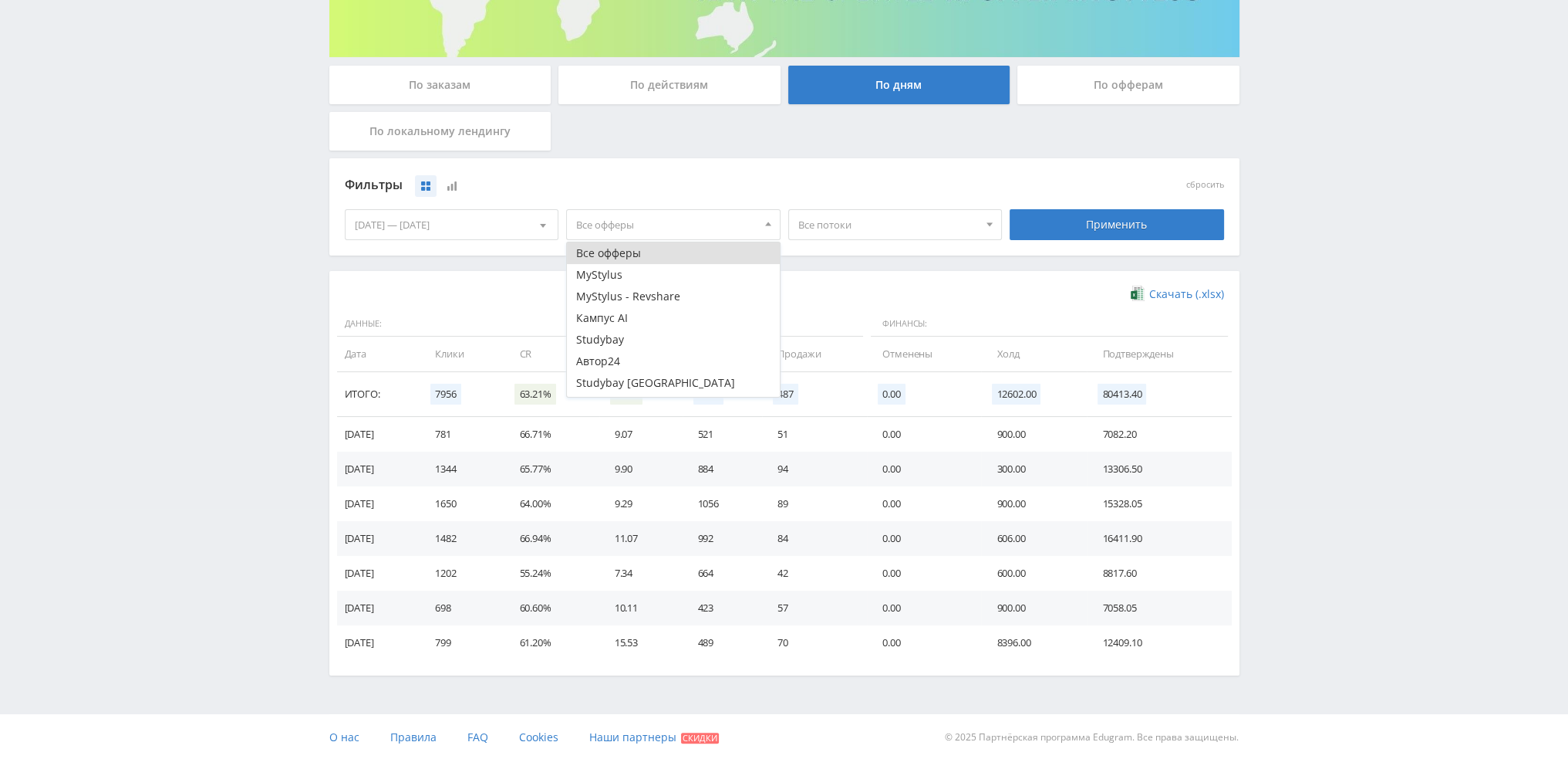
click at [647, 228] on span "Все офферы" at bounding box center [666, 224] width 181 height 29
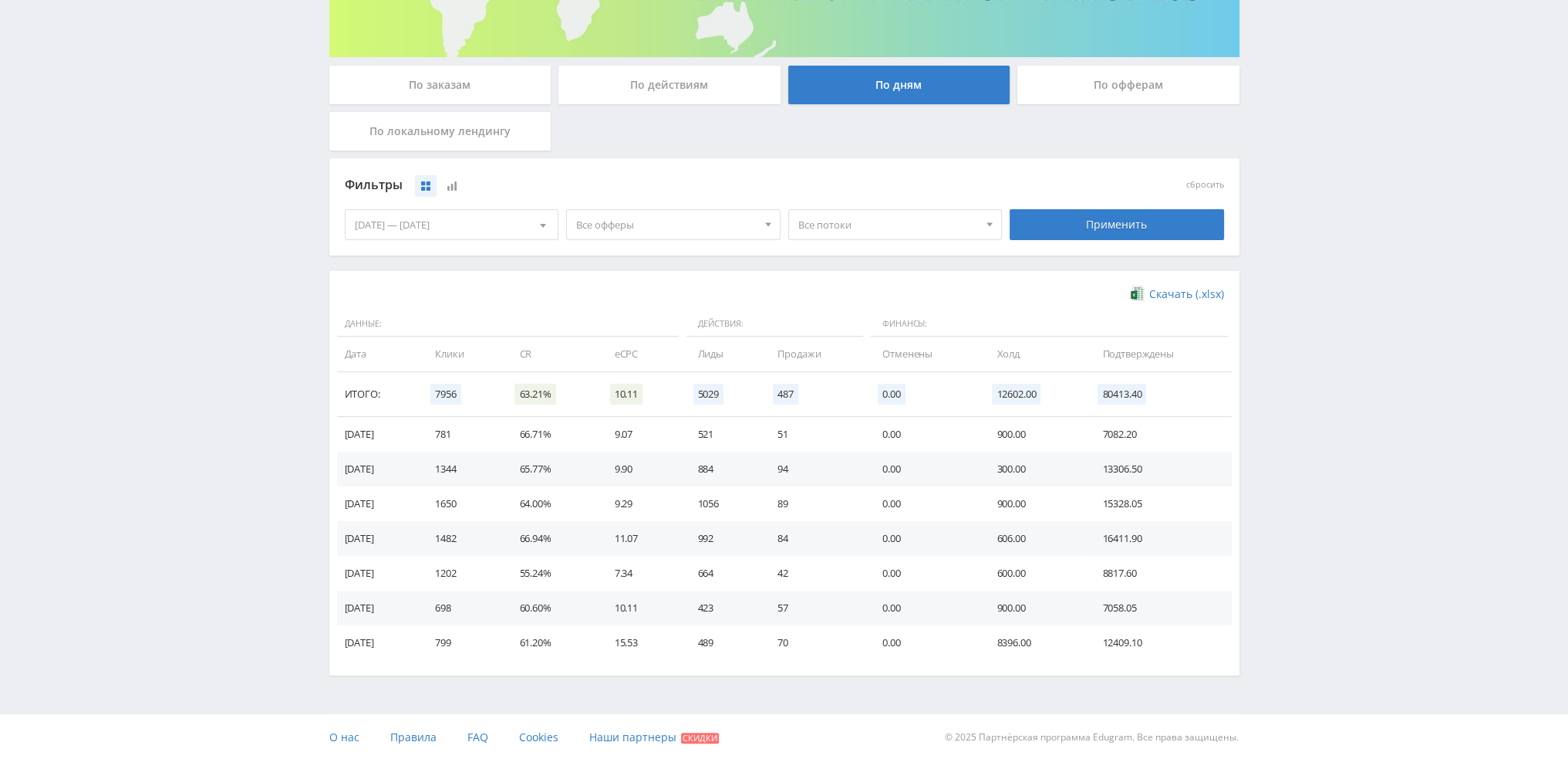
click at [490, 226] on div "[DATE] — [DATE]" at bounding box center [452, 224] width 213 height 29
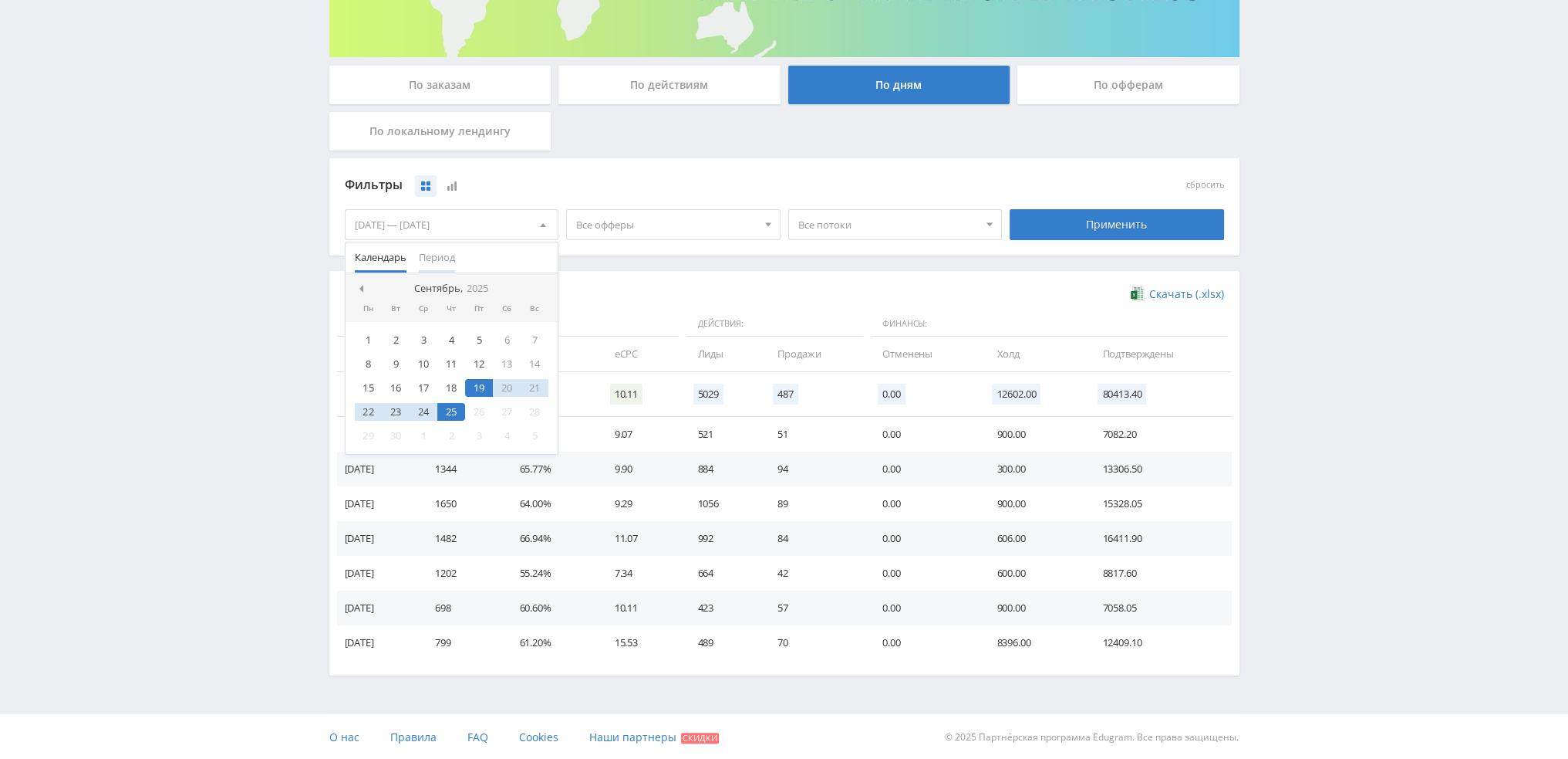
click at [444, 260] on span "Период" at bounding box center [437, 257] width 36 height 30
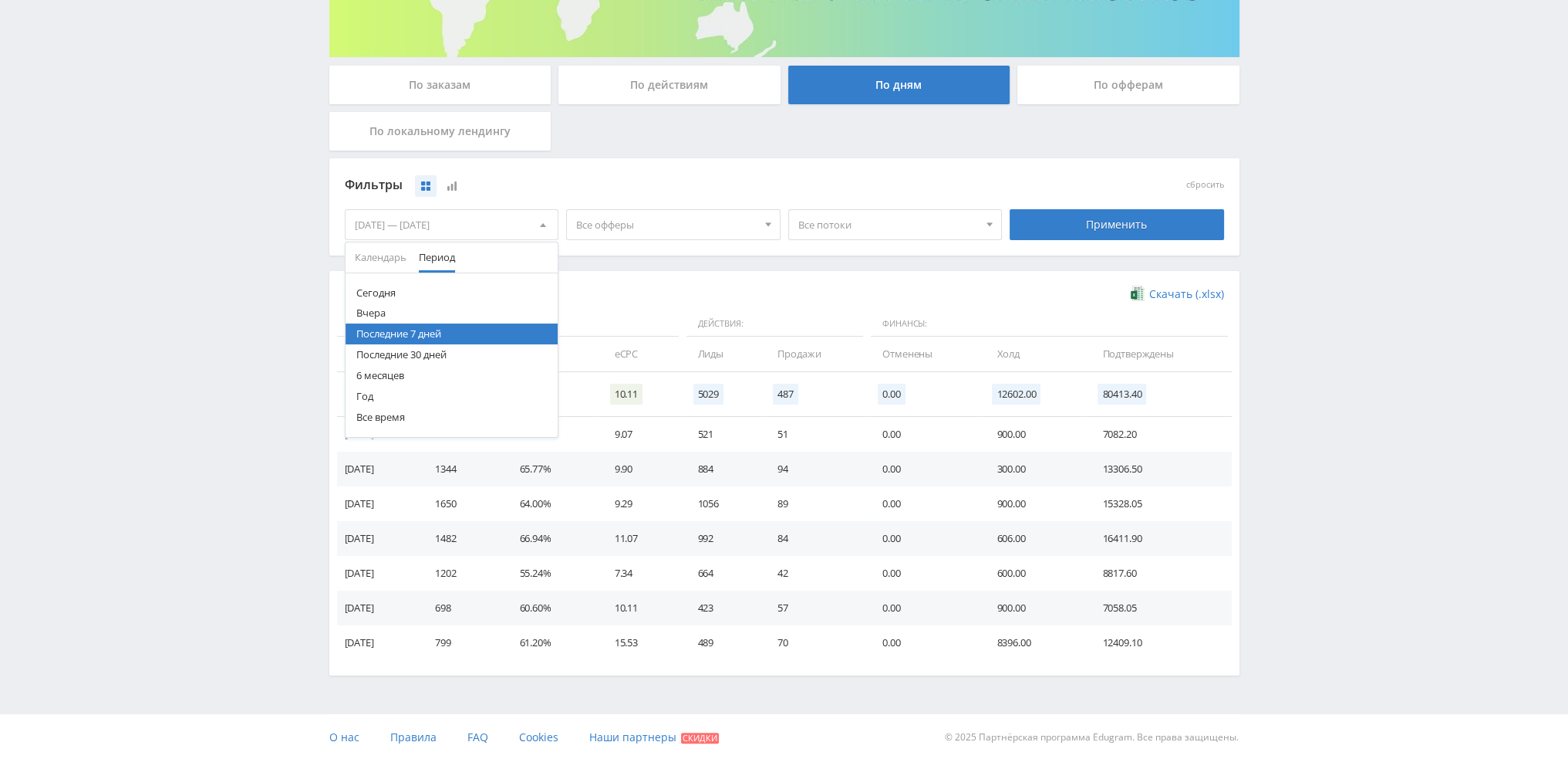
click at [388, 376] on button "6 месяцев" at bounding box center [452, 375] width 213 height 20
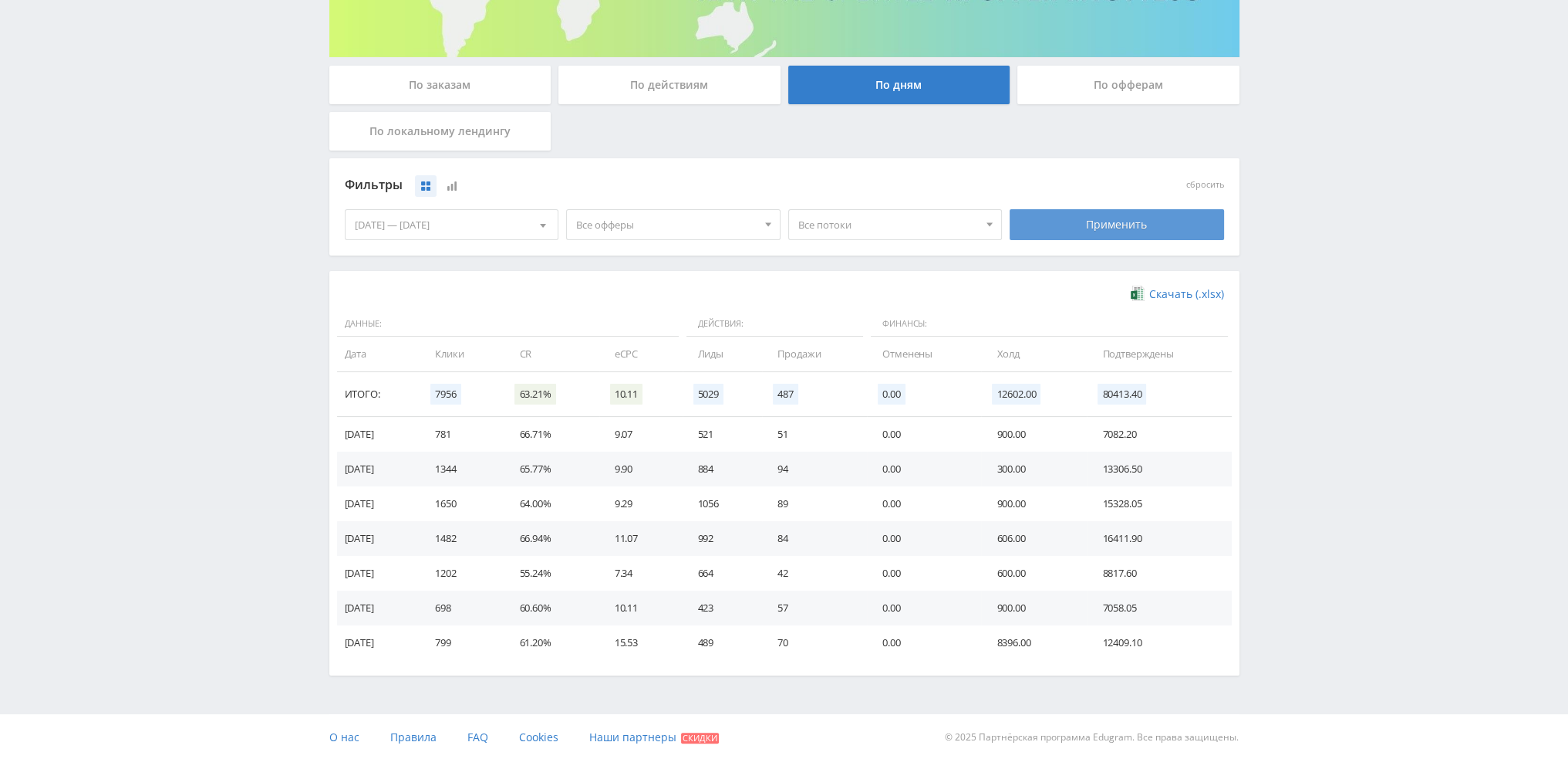
click at [1090, 224] on div "Применить" at bounding box center [1117, 224] width 214 height 31
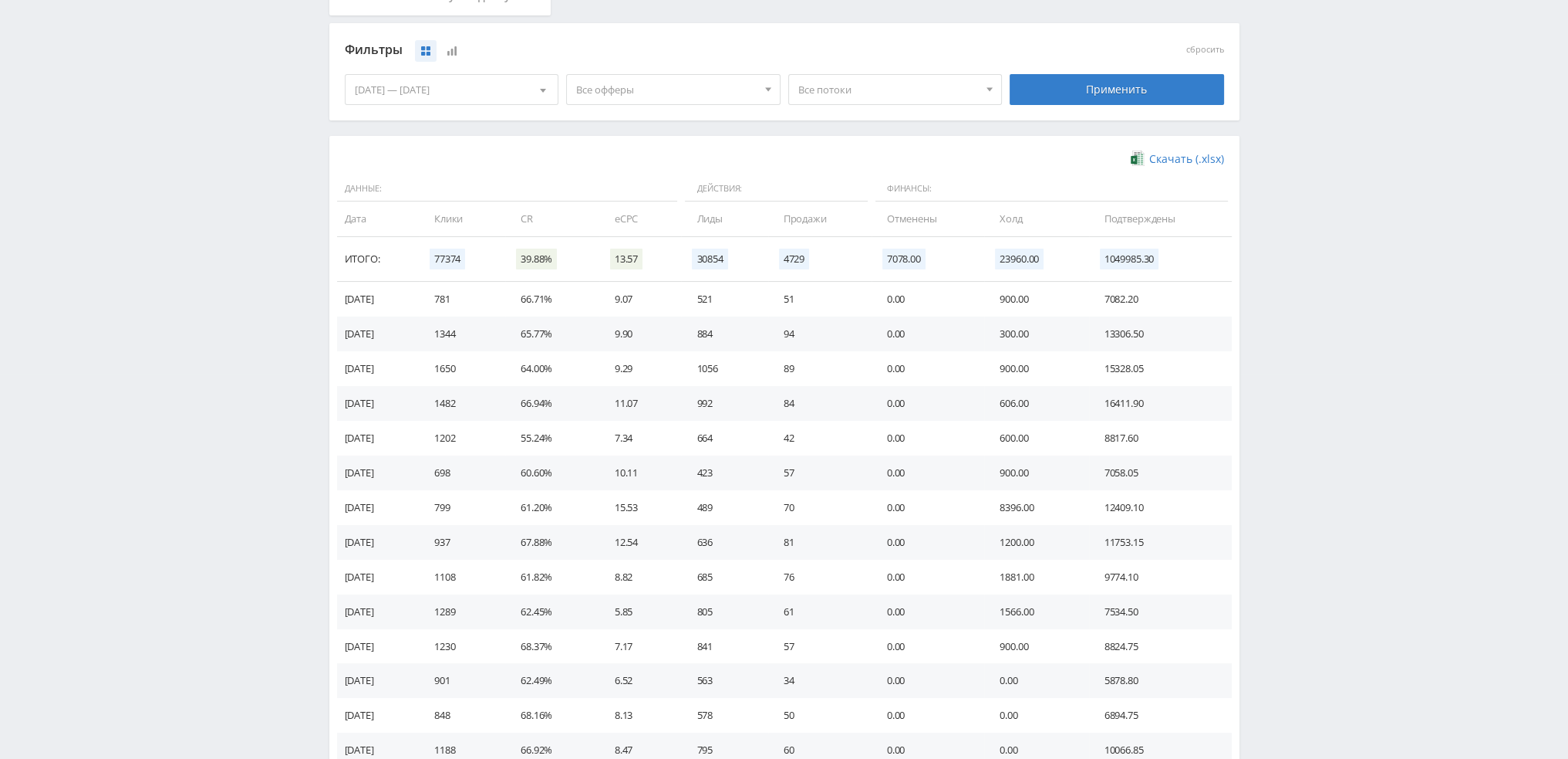
scroll to position [386, 0]
drag, startPoint x: 1129, startPoint y: 259, endPoint x: 1113, endPoint y: 256, distance: 16.3
click at [1113, 256] on span "1049985.30" at bounding box center [1129, 258] width 60 height 20
click at [1113, 259] on span "1049985.30" at bounding box center [1129, 258] width 60 height 20
click at [466, 52] on div "Фильтры" at bounding box center [674, 49] width 658 height 23
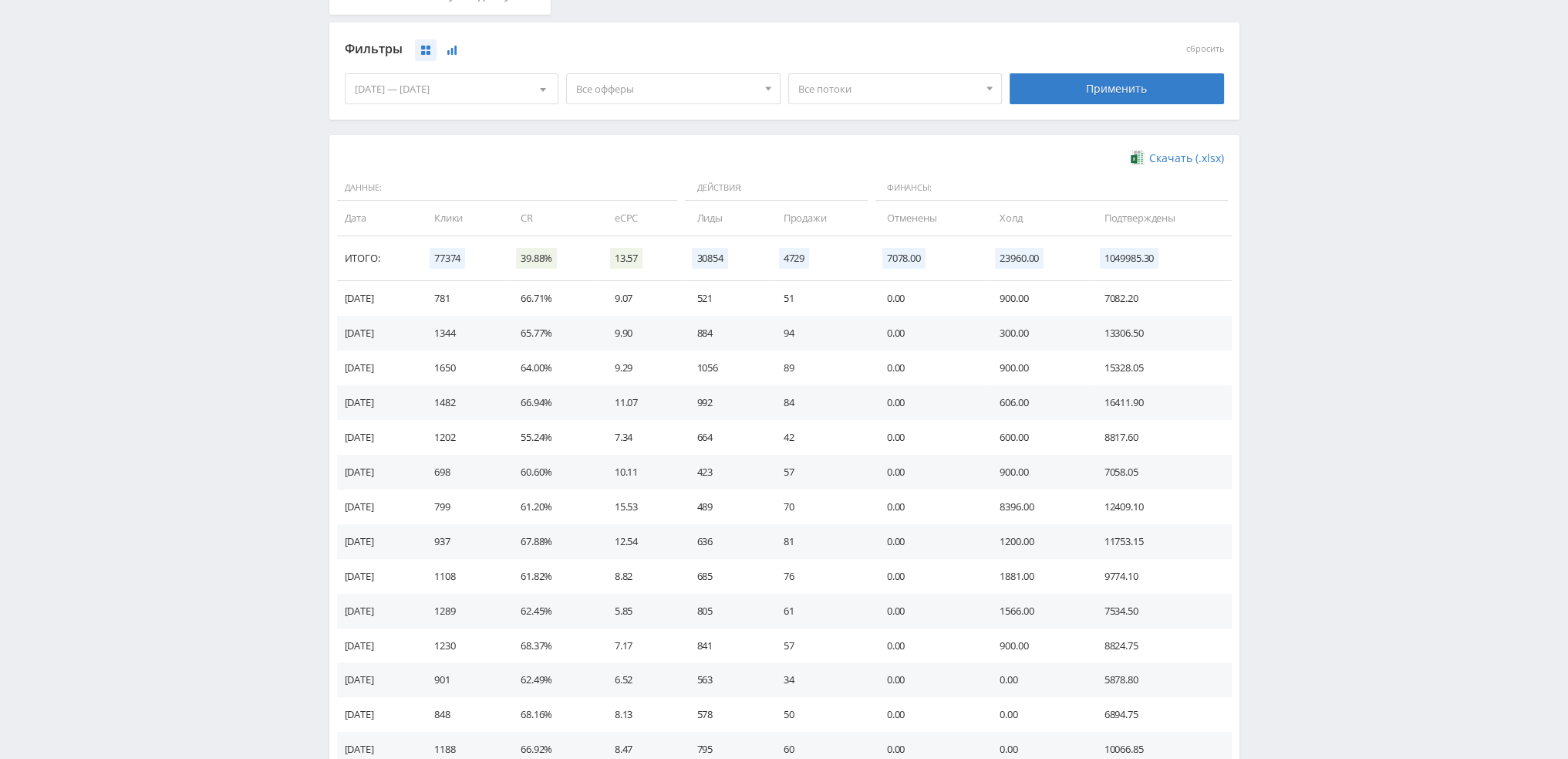
click at [461, 52] on button at bounding box center [452, 50] width 21 height 21
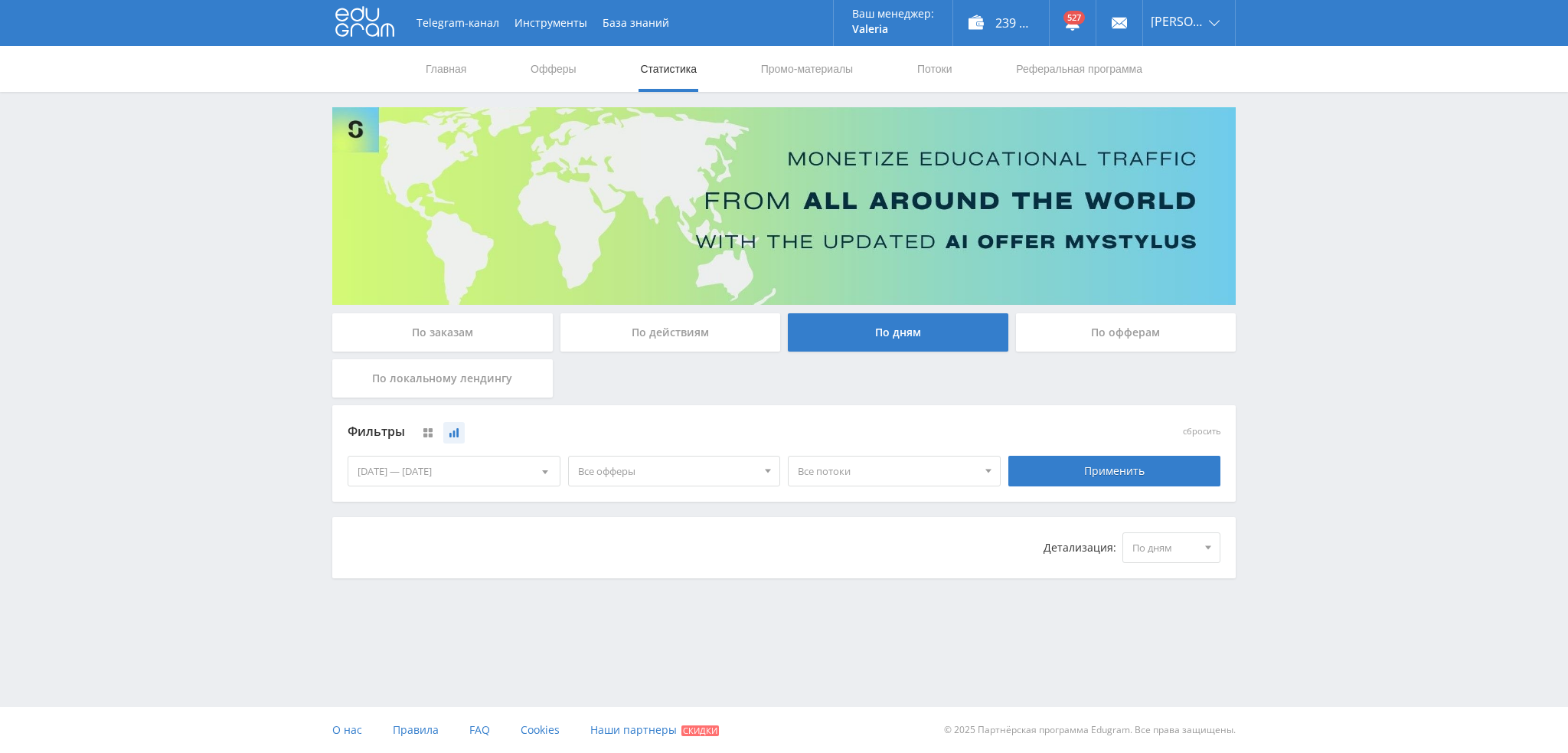
click at [1163, 556] on span "По дням" at bounding box center [1164, 547] width 64 height 29
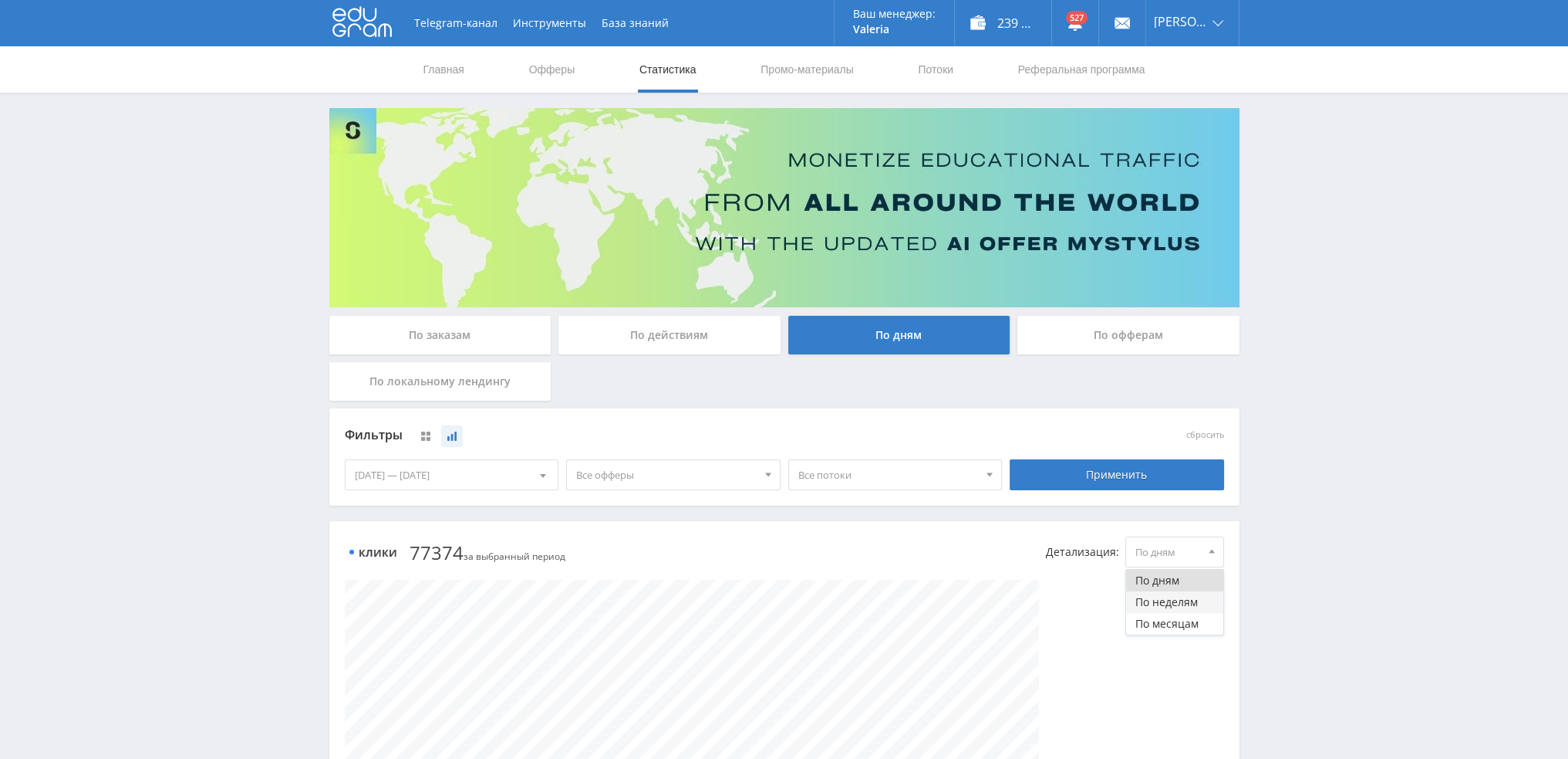
click at [1161, 603] on button "По неделям" at bounding box center [1174, 602] width 97 height 21
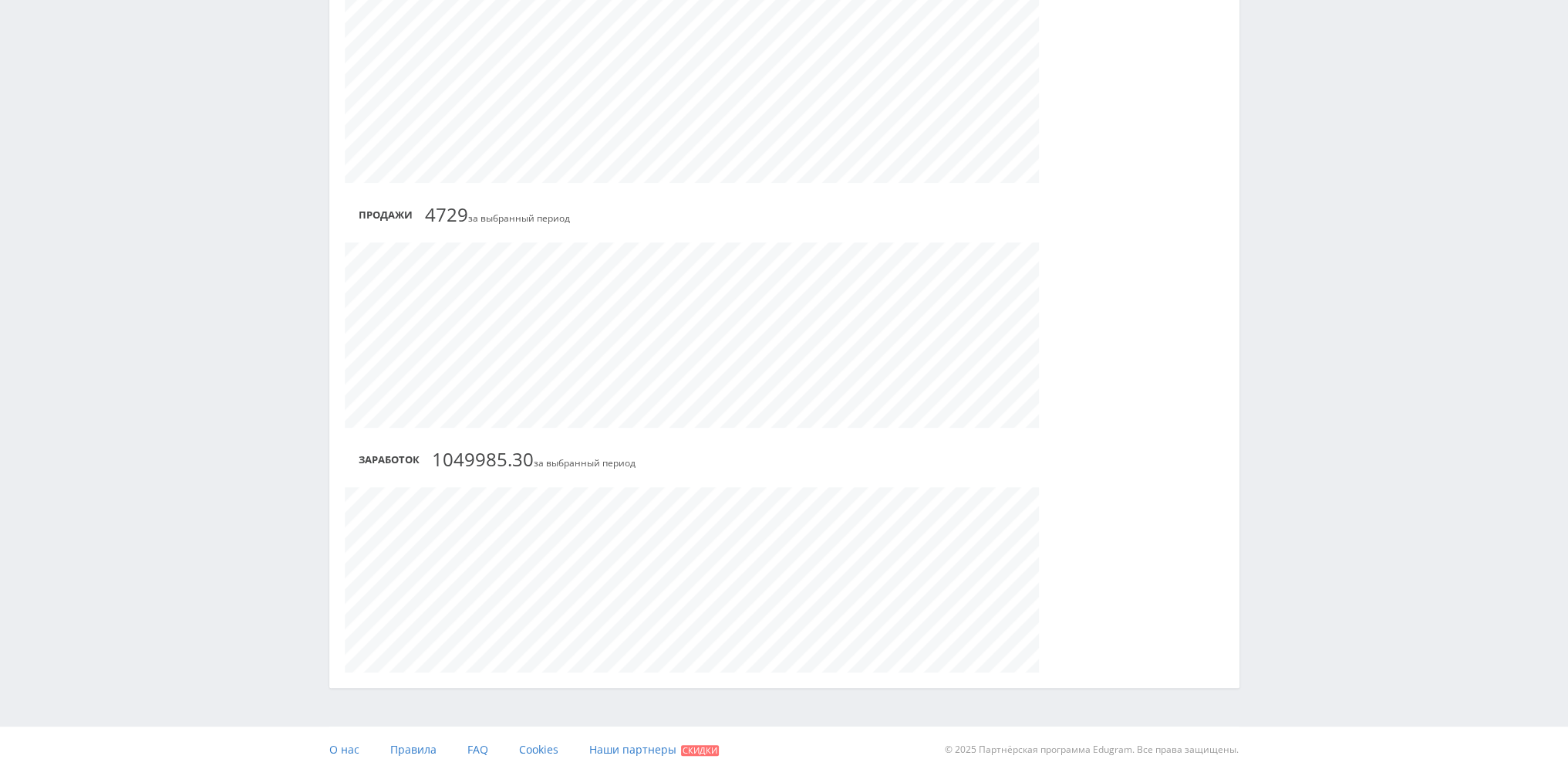
scroll to position [839, 0]
